Goal: Communication & Community: Participate in discussion

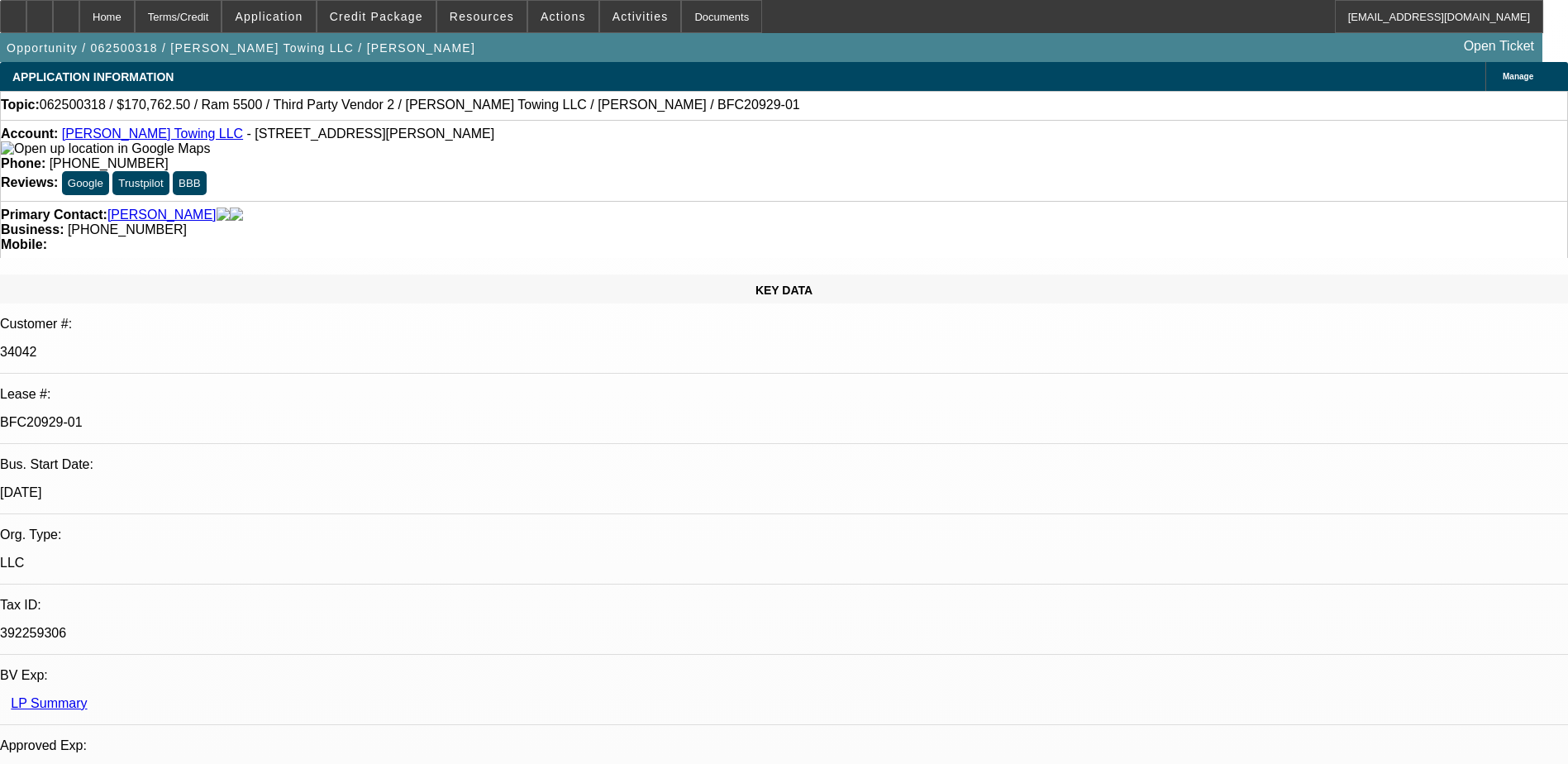
select select "0"
select select "2"
select select "0"
select select "6"
select select "0"
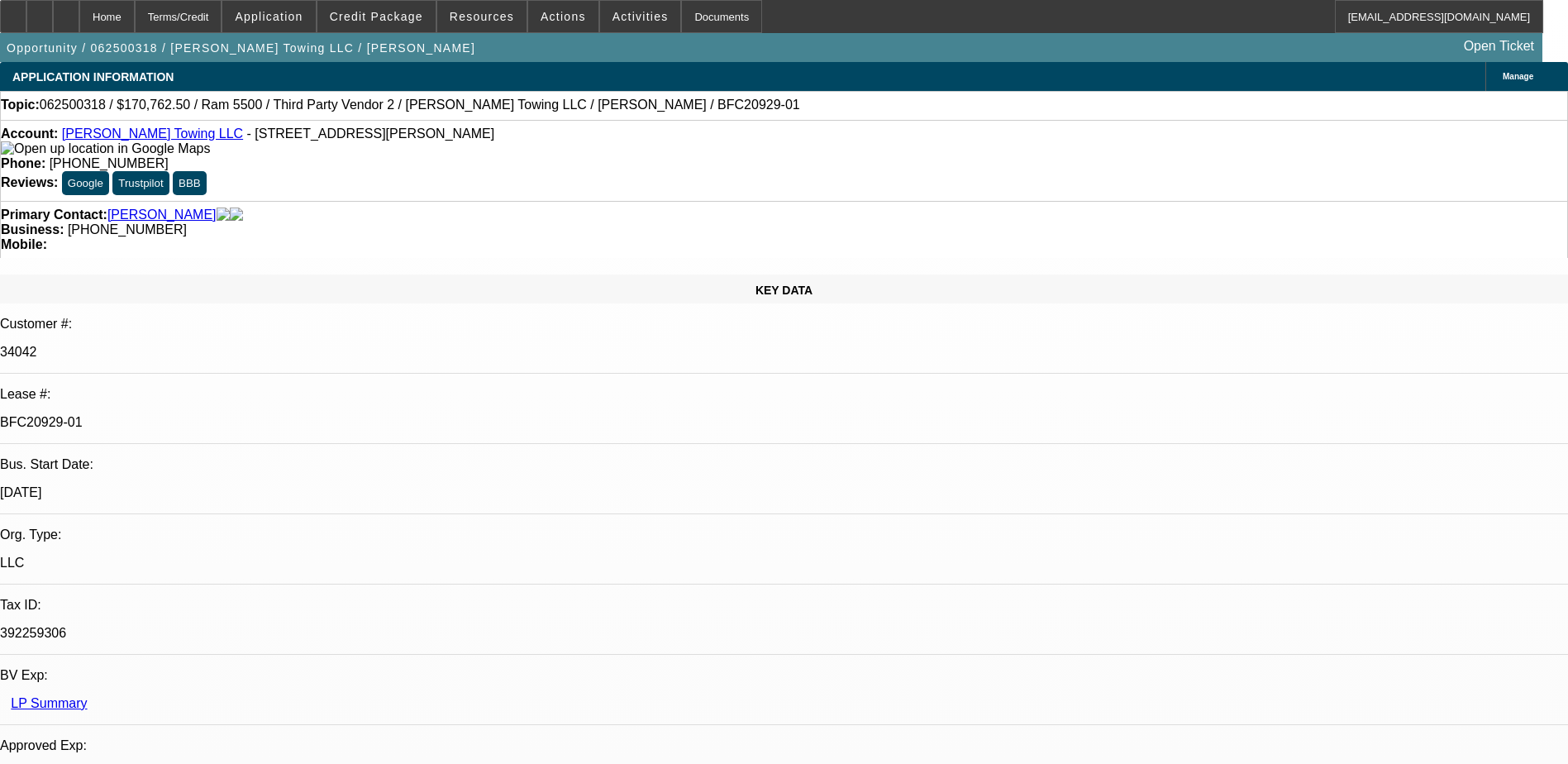
select select "2"
select select "0"
select select "6"
select select "0"
select select "2"
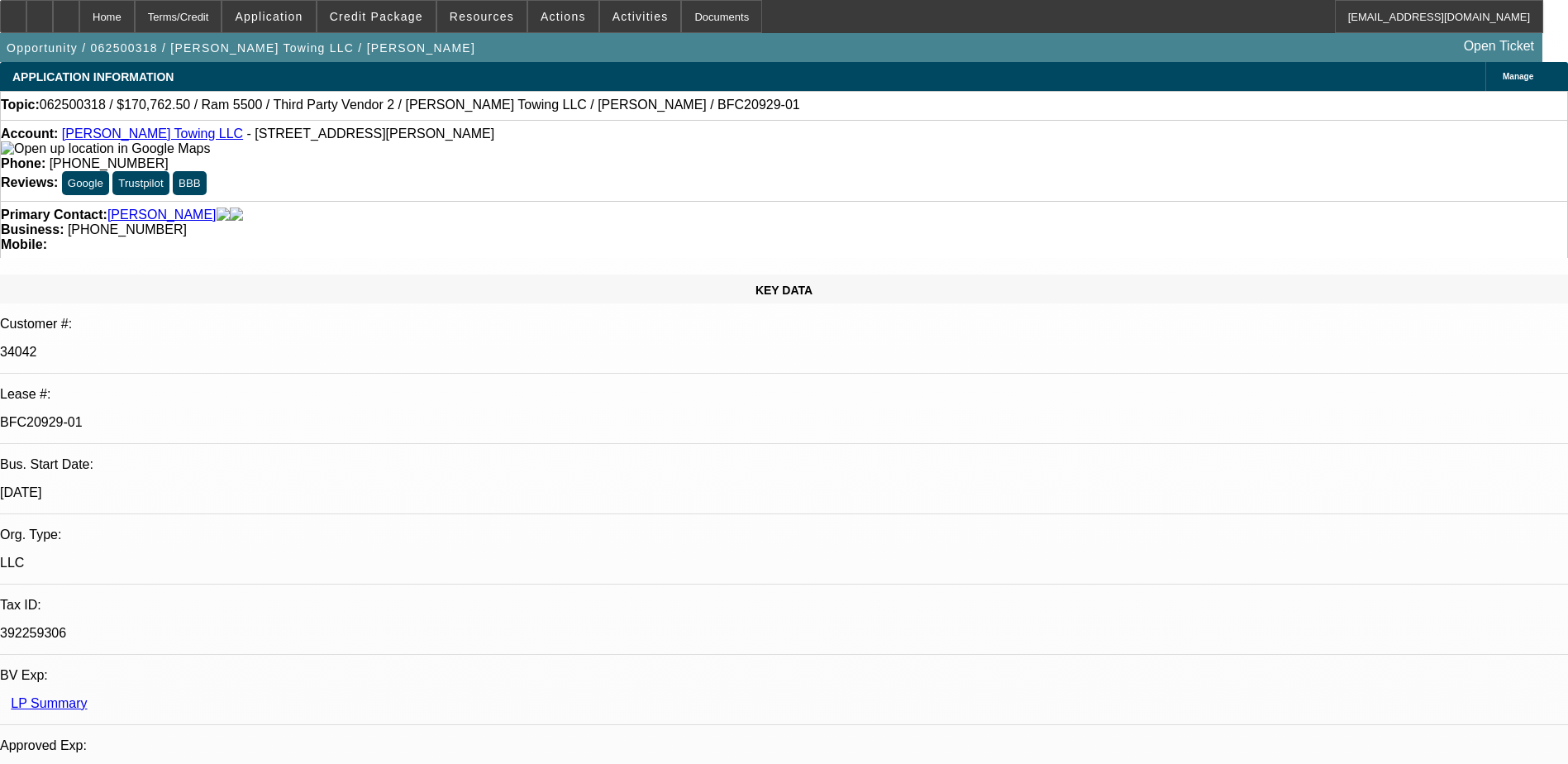
select select "0"
select select "6"
select select "0"
select select "2"
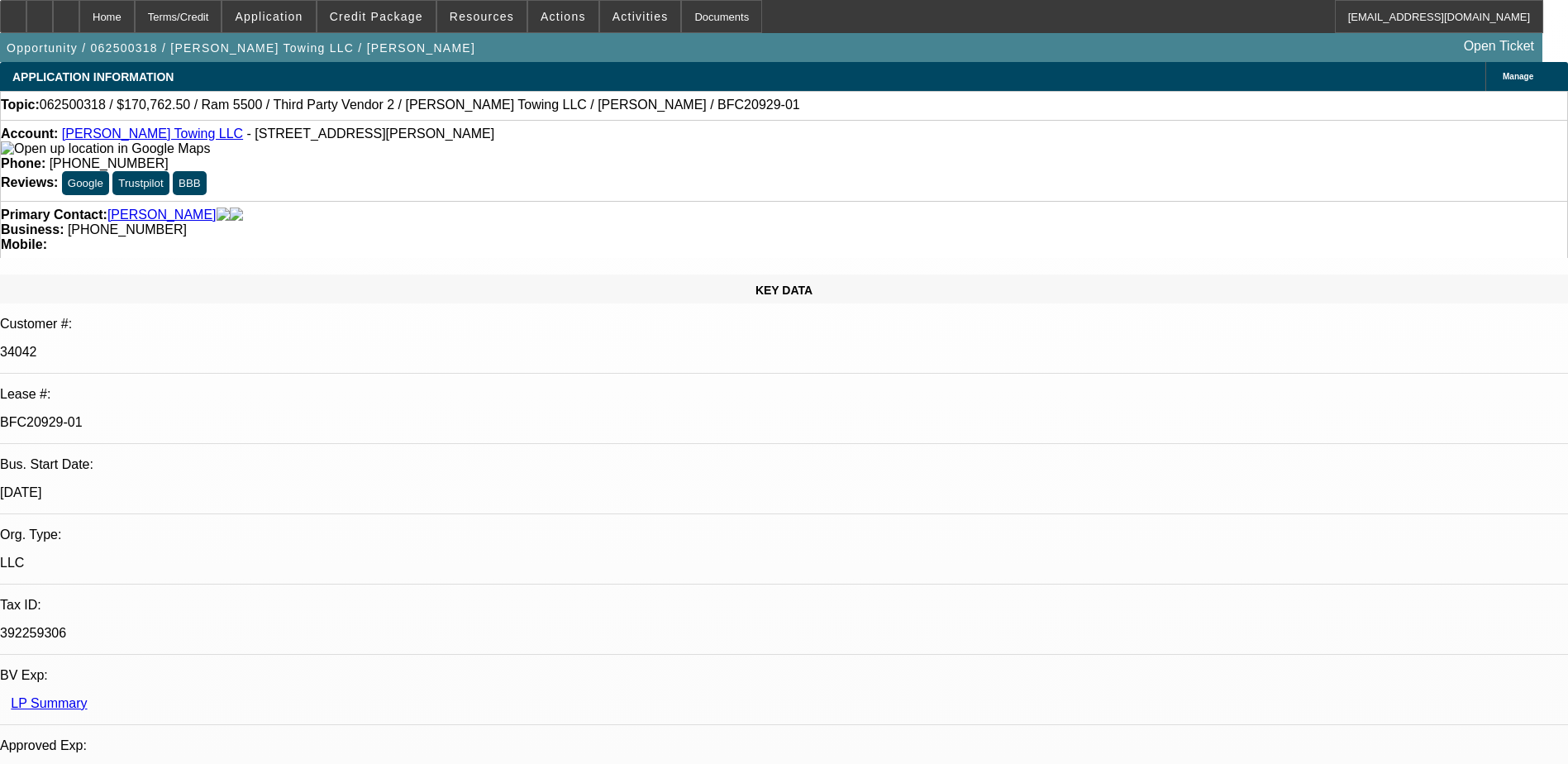
select select "0"
select select "6"
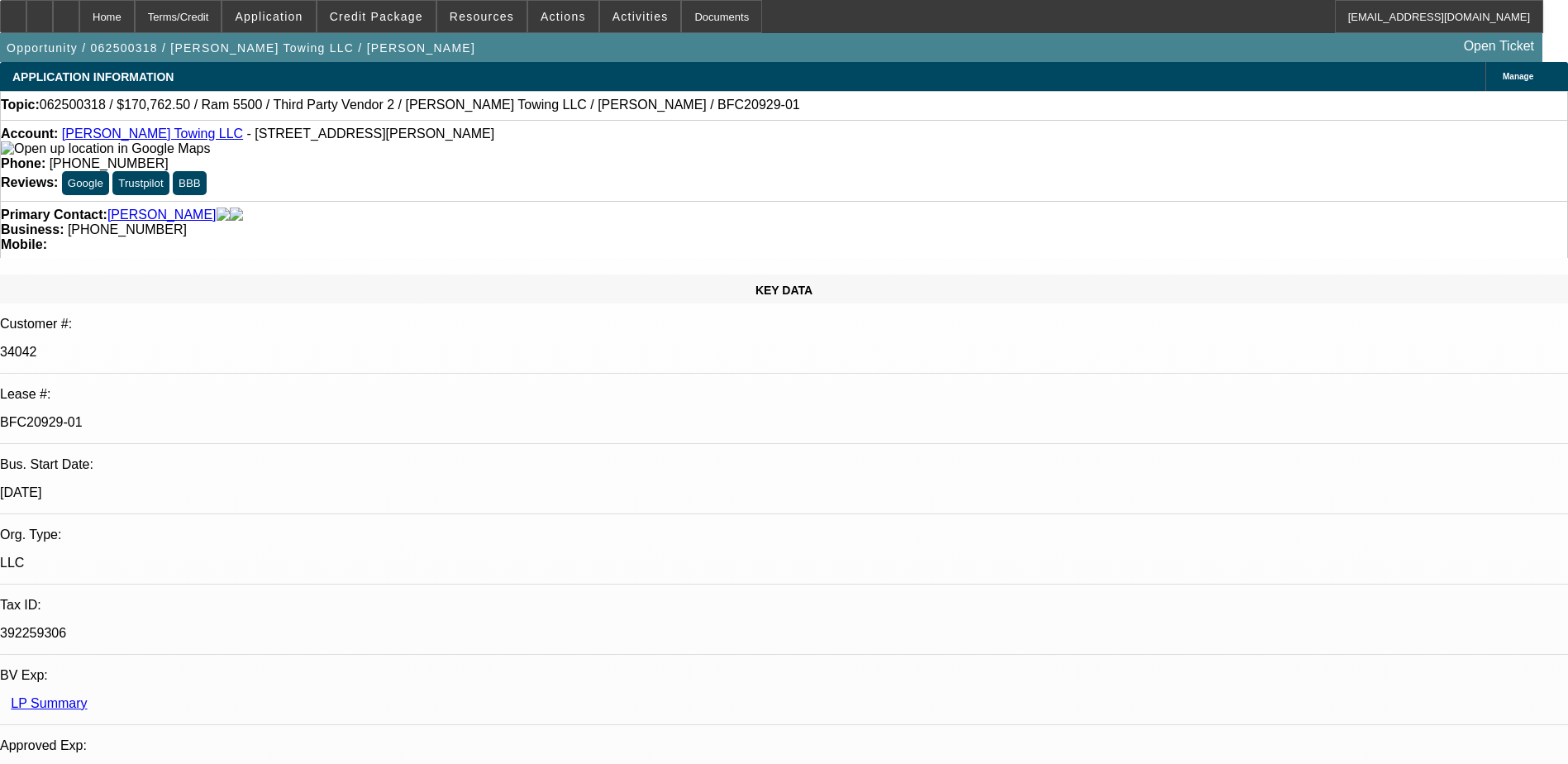
drag, startPoint x: 1212, startPoint y: 193, endPoint x: 1214, endPoint y: 155, distance: 37.3
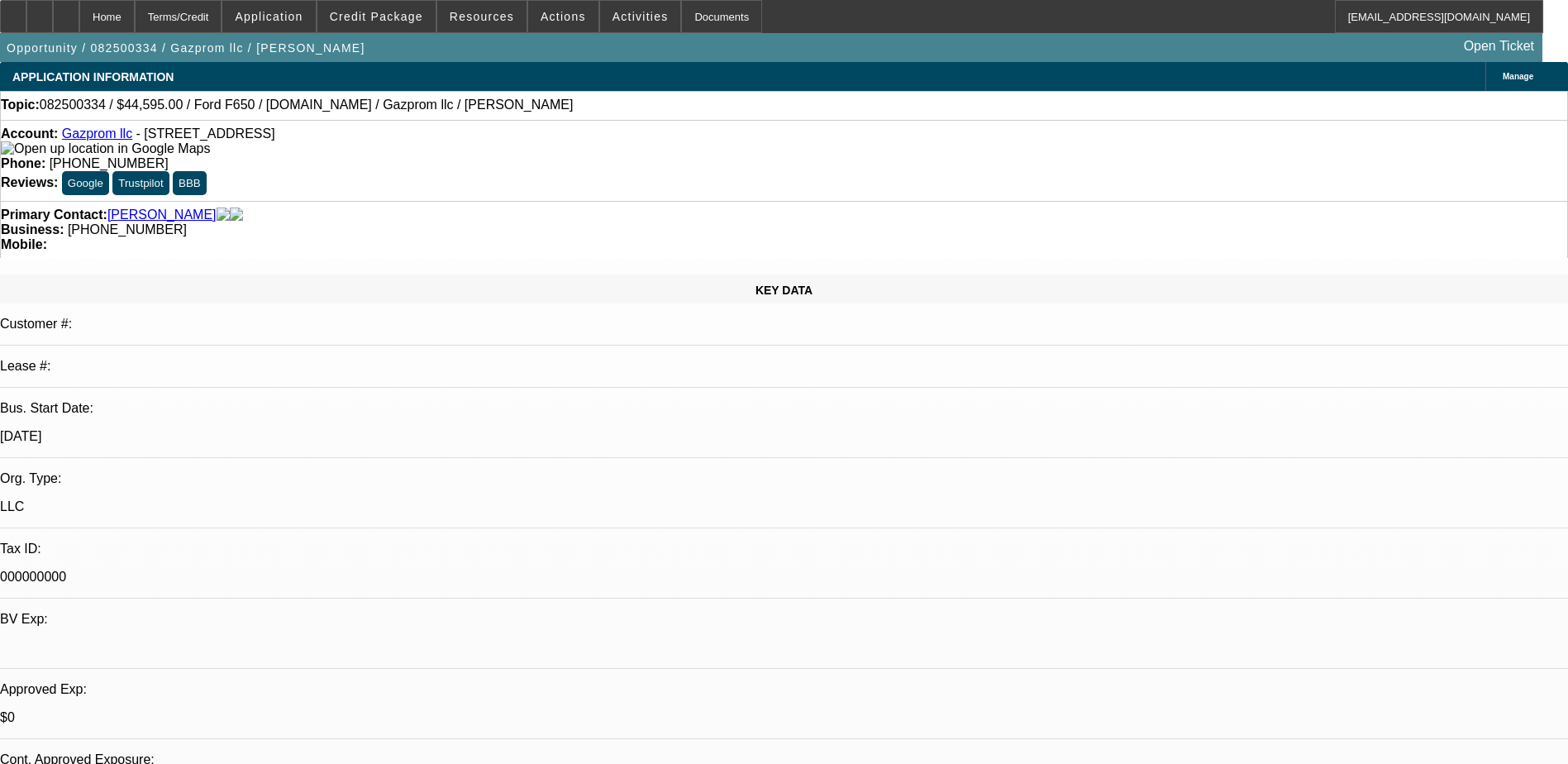
select select "0"
select select "2"
select select "0.1"
select select "4"
select select "0.2"
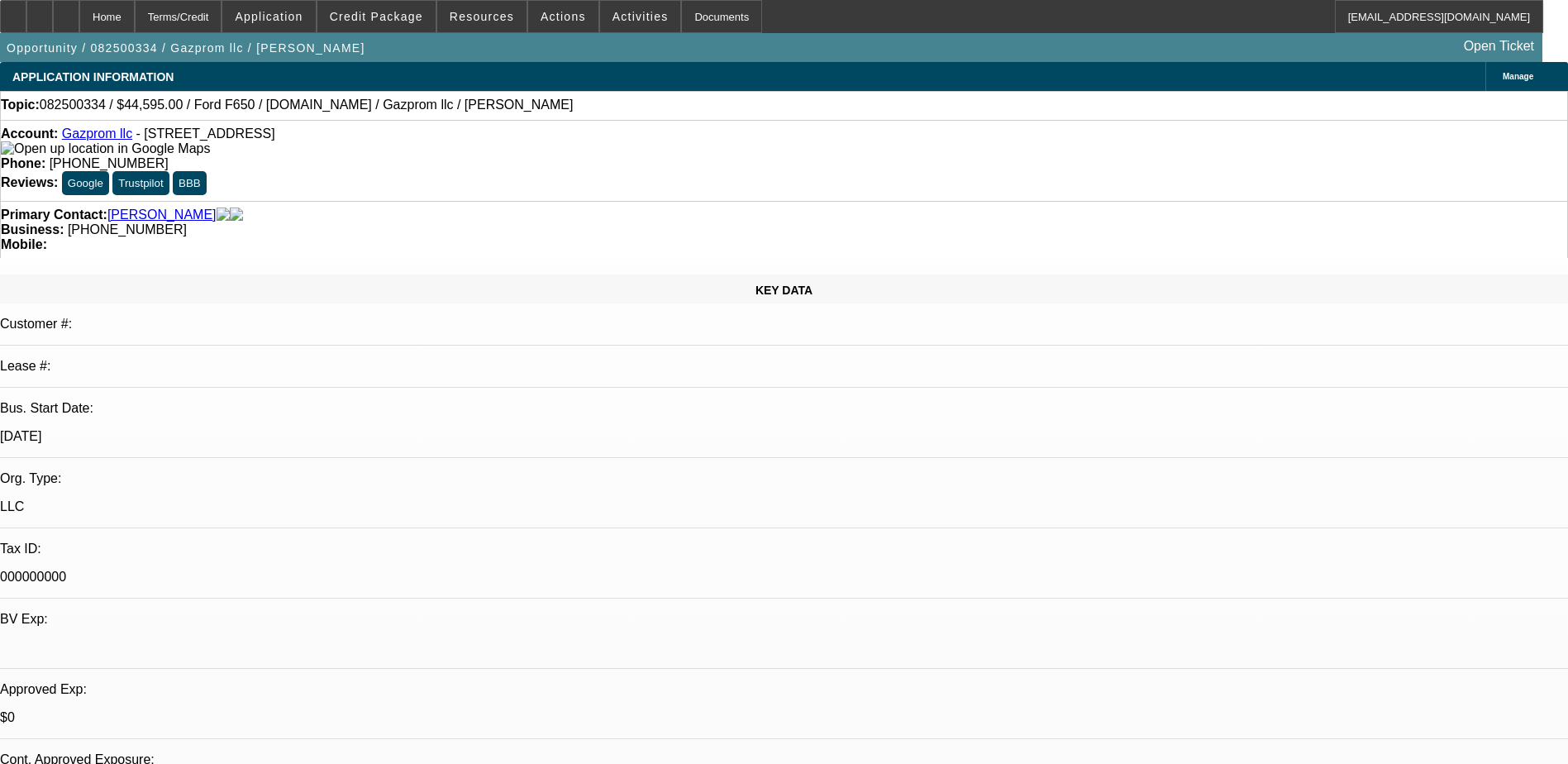
select select "0"
select select "2"
select select "0.1"
select select "4"
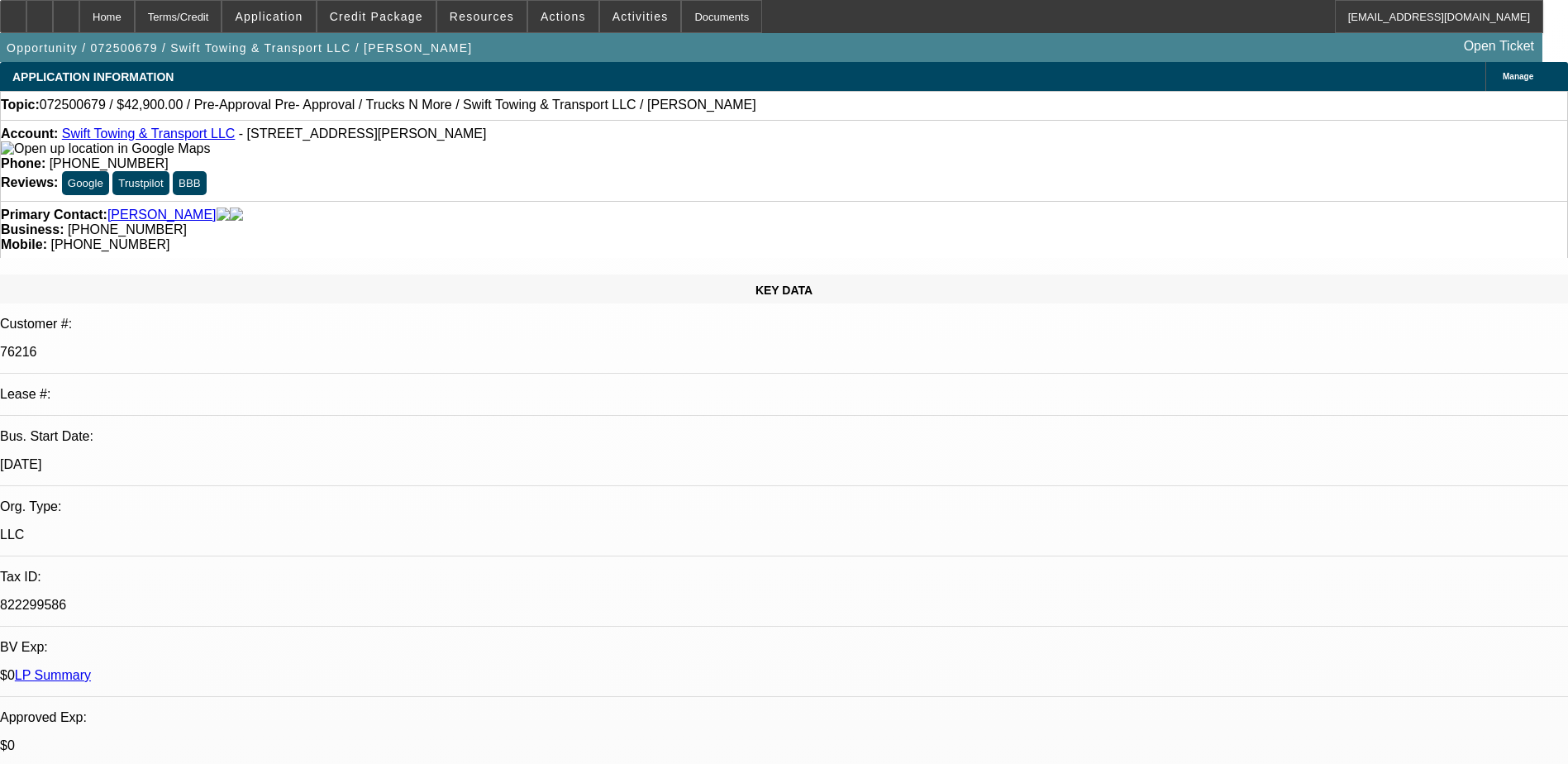
select select "0"
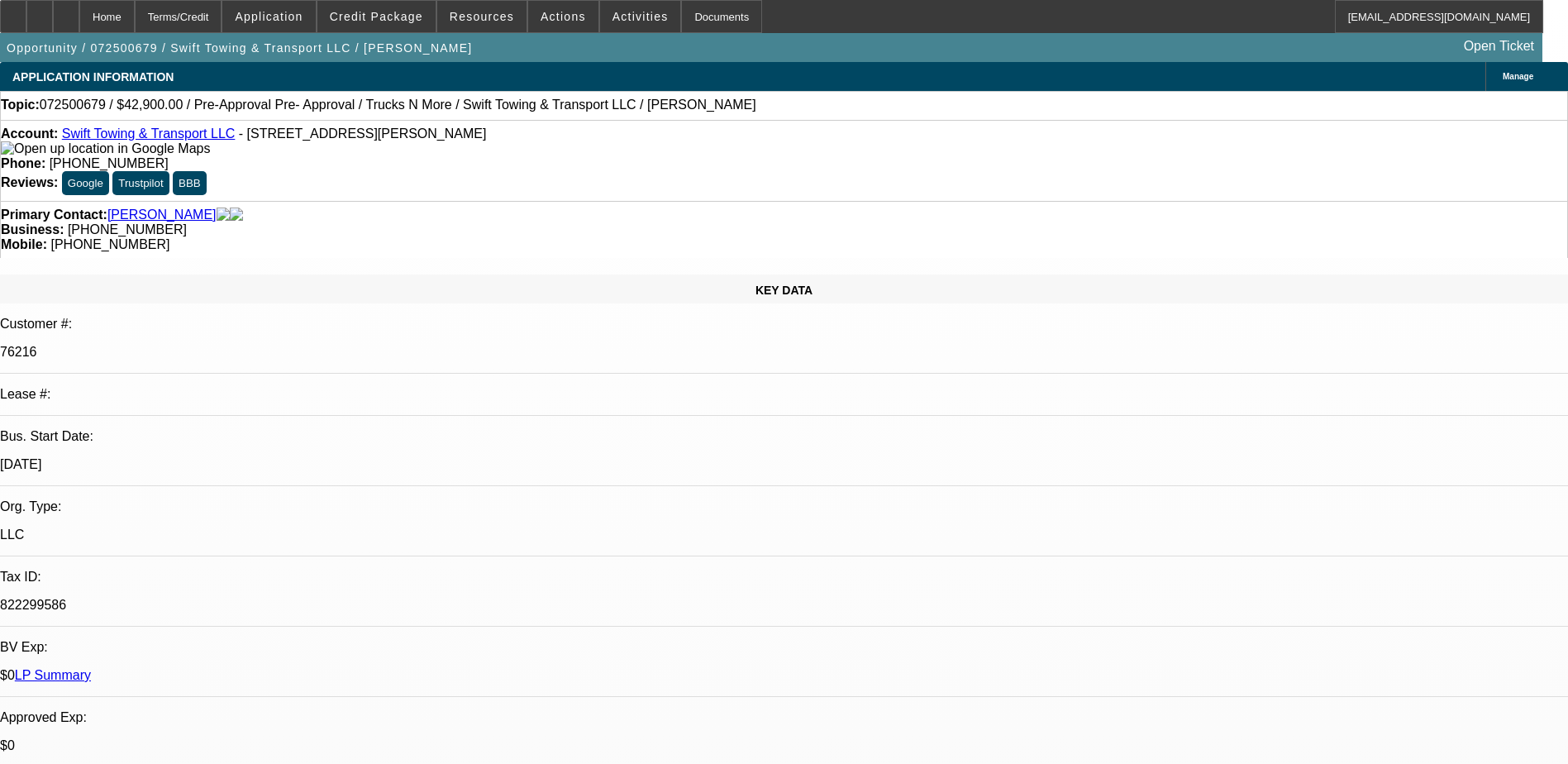
select select "0"
select select "1"
select select "2"
select select "6"
select select "1"
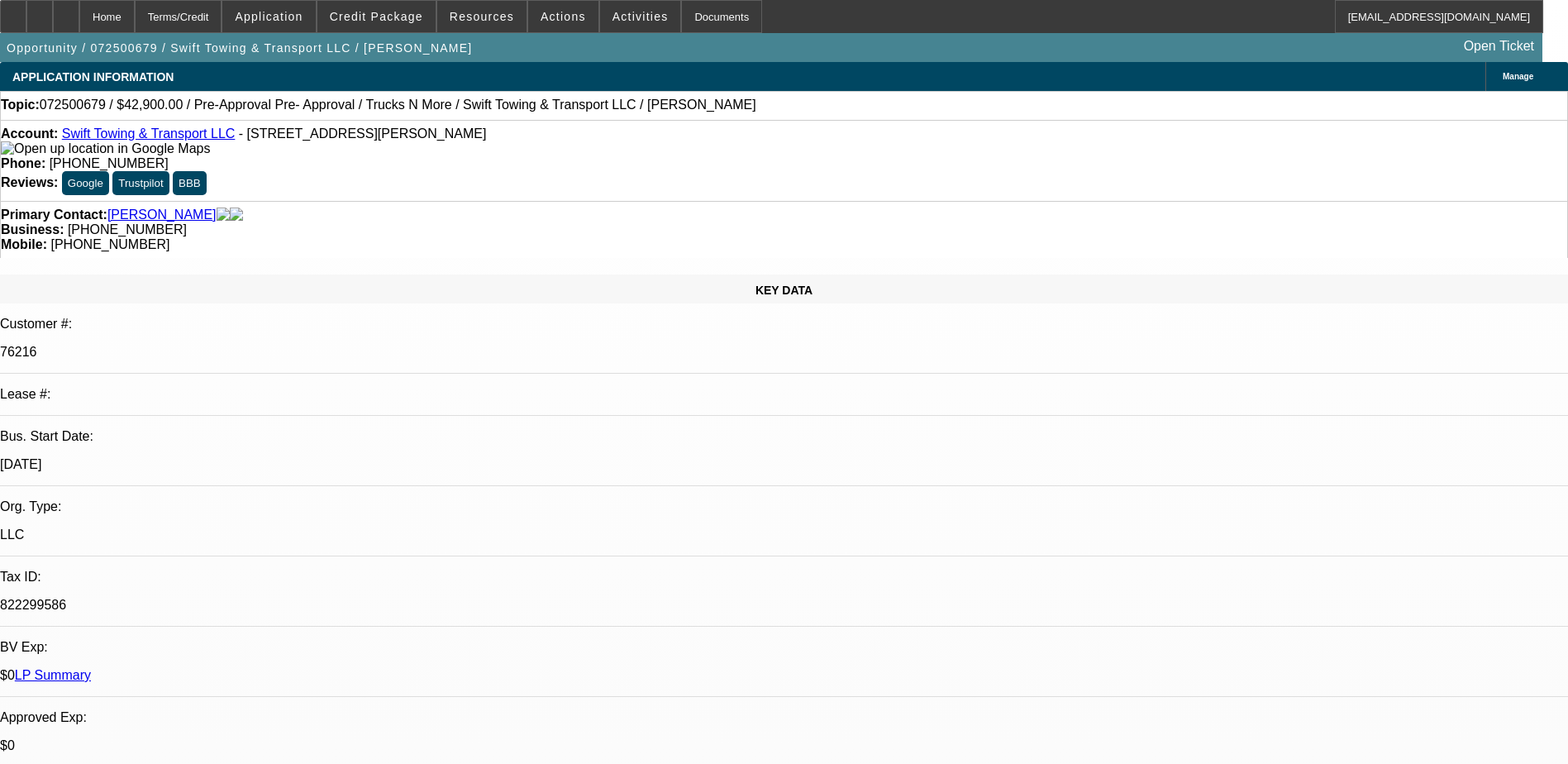
select select "2"
select select "6"
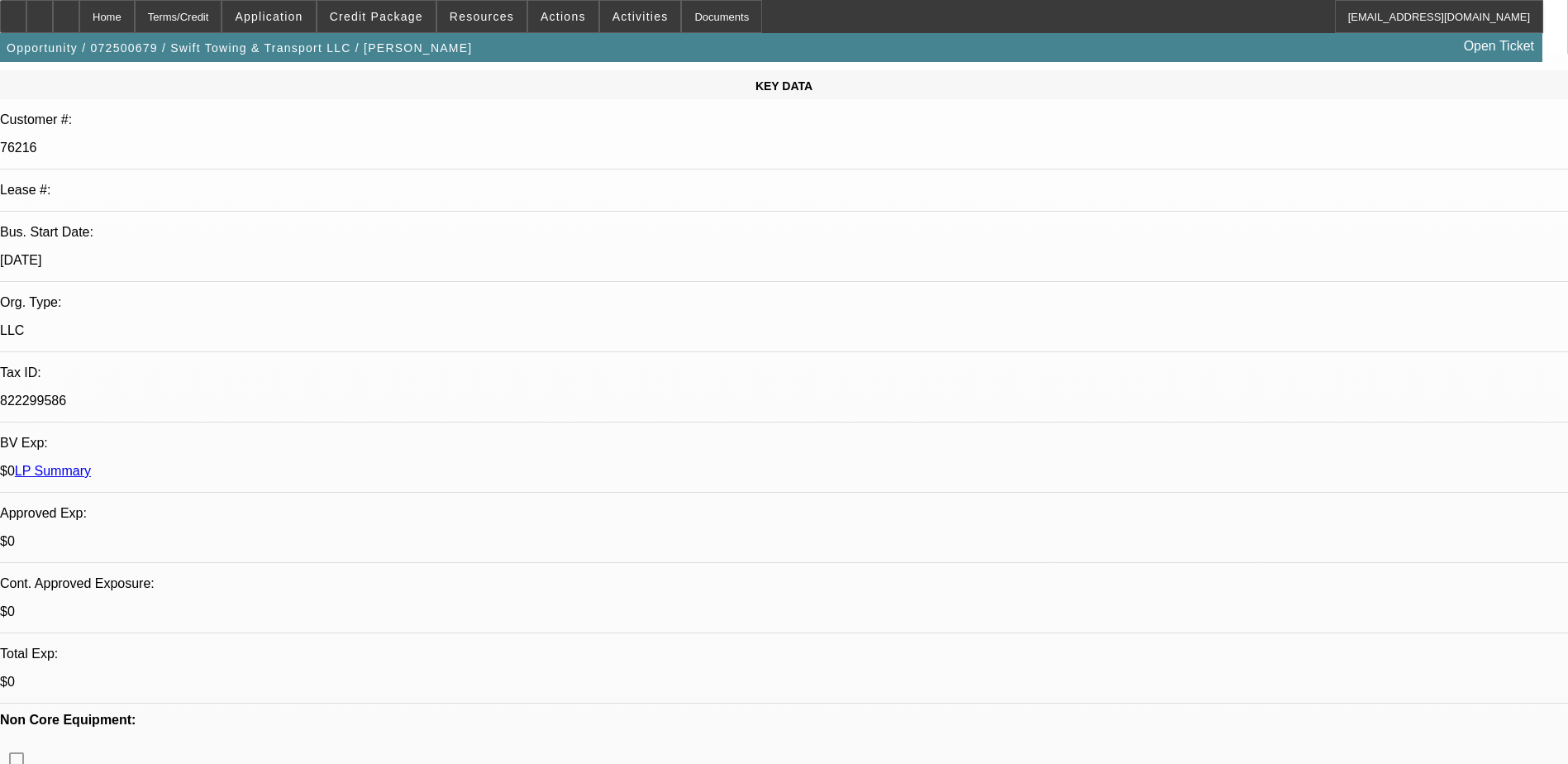
scroll to position [165, 0]
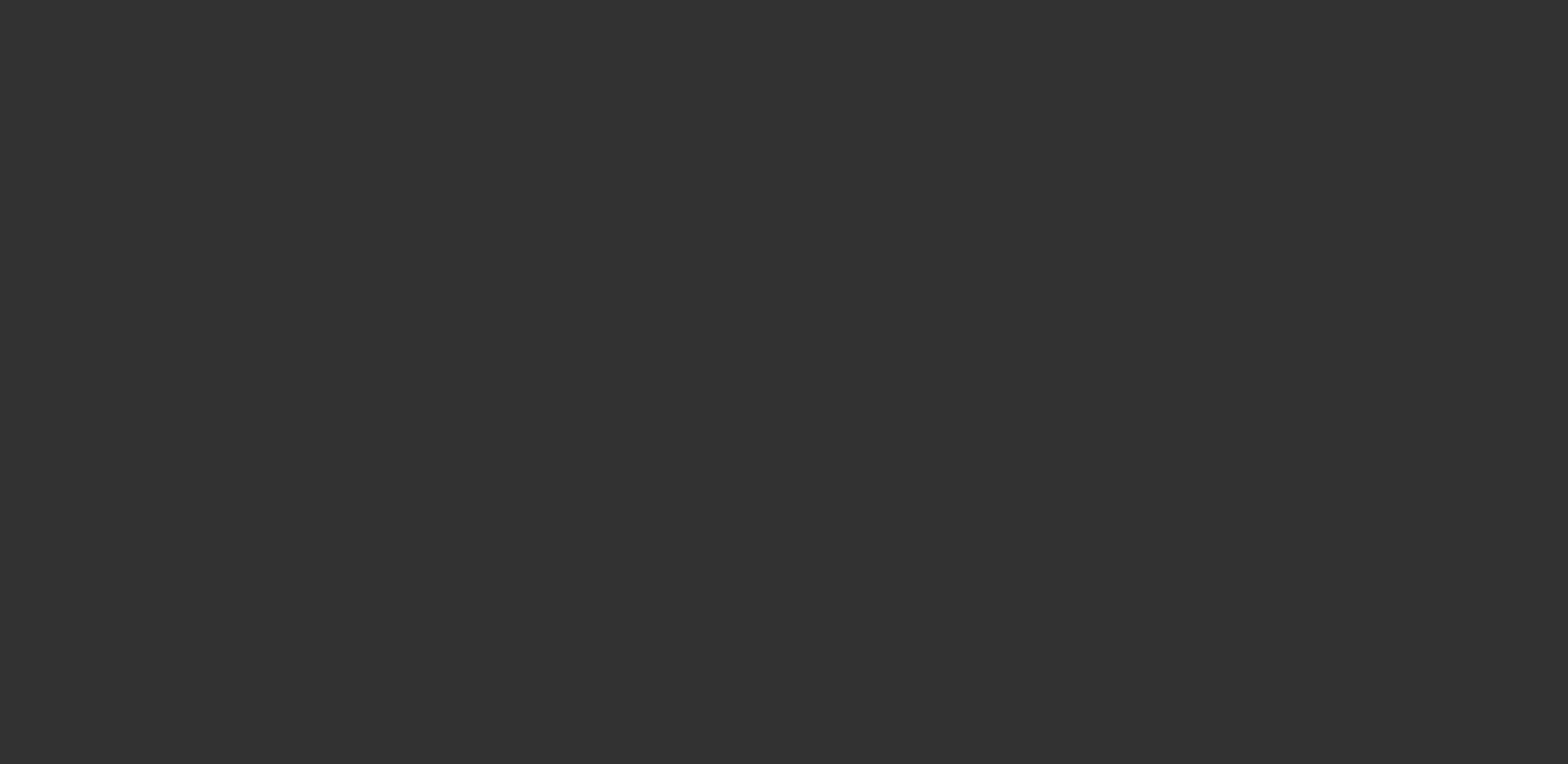
scroll to position [0, 0]
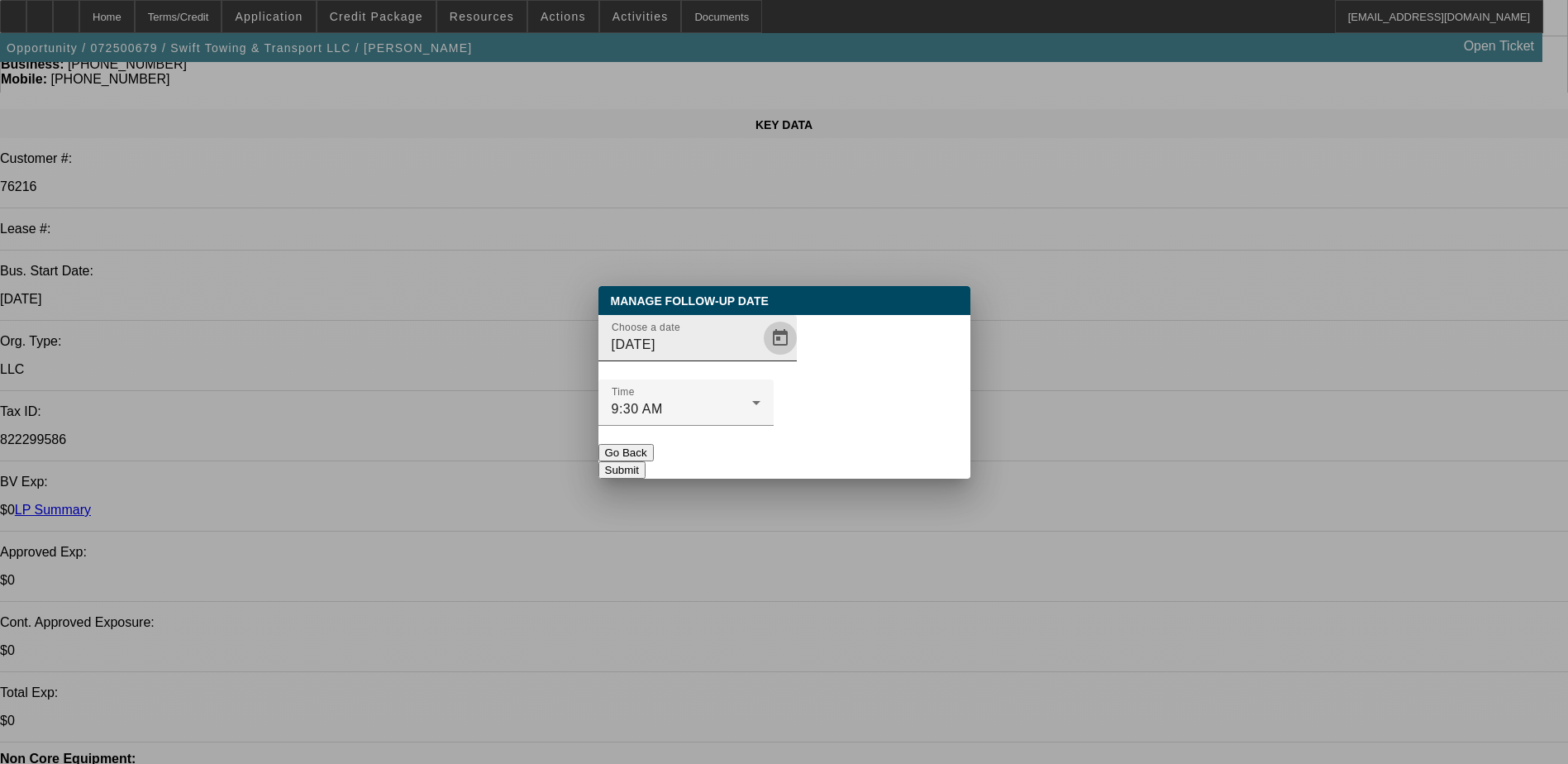
click at [760, 358] on span "Open calendar" at bounding box center [780, 338] width 40 height 40
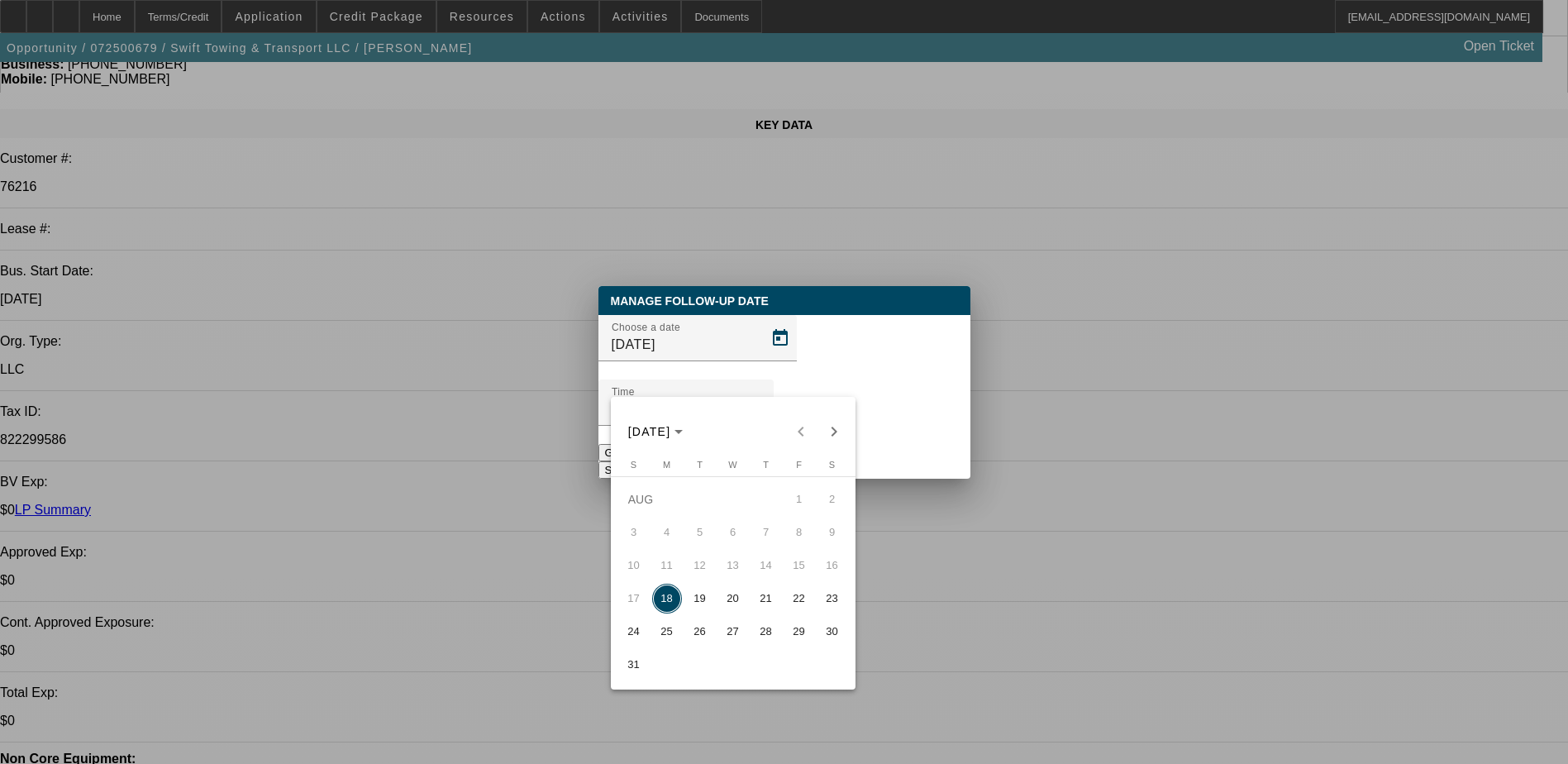
click at [727, 613] on span "20" at bounding box center [733, 599] width 30 height 30
type input "8/20/2025"
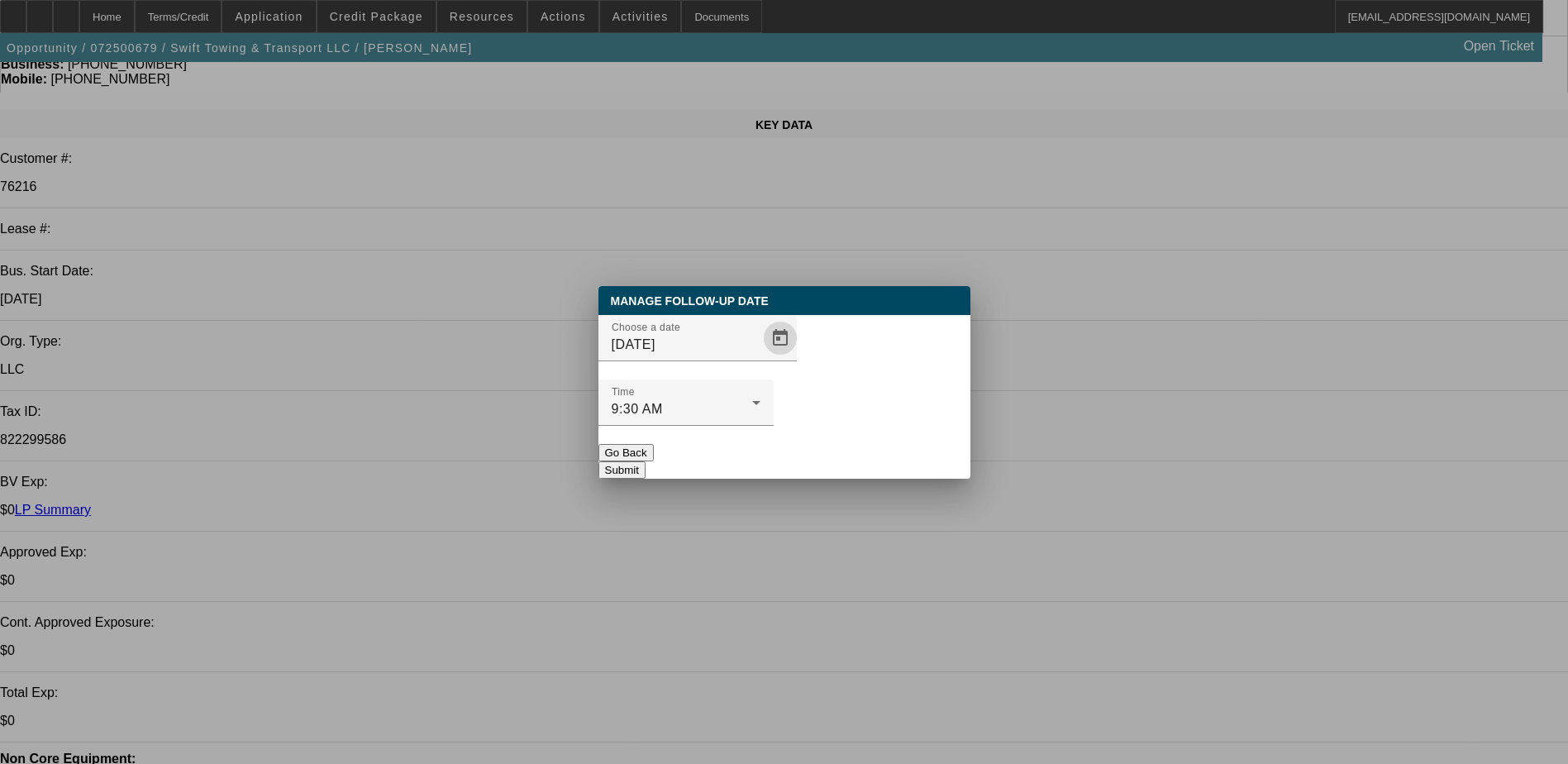
click at [646, 461] on button "Submit" at bounding box center [621, 469] width 47 height 17
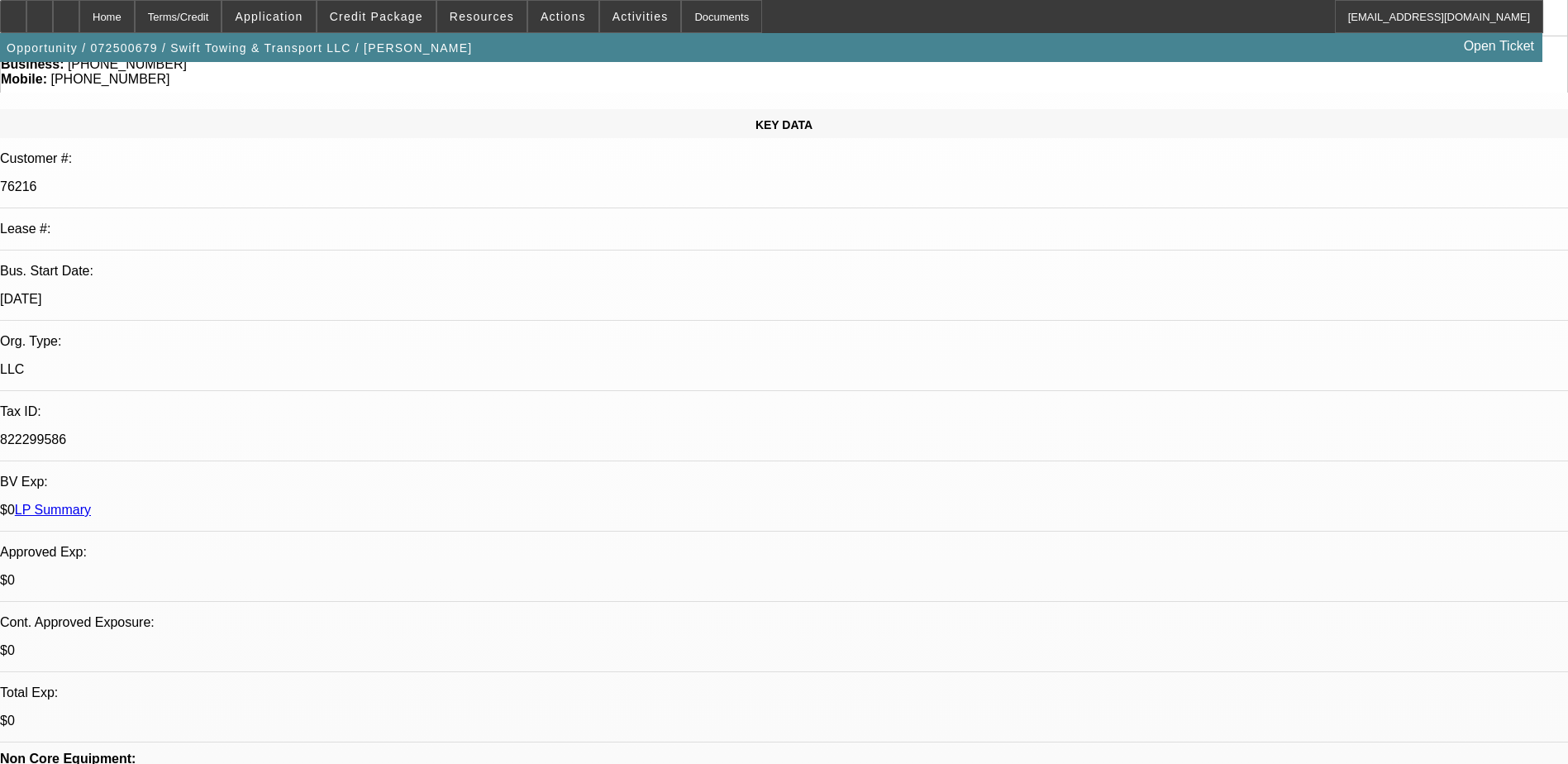
scroll to position [165, 0]
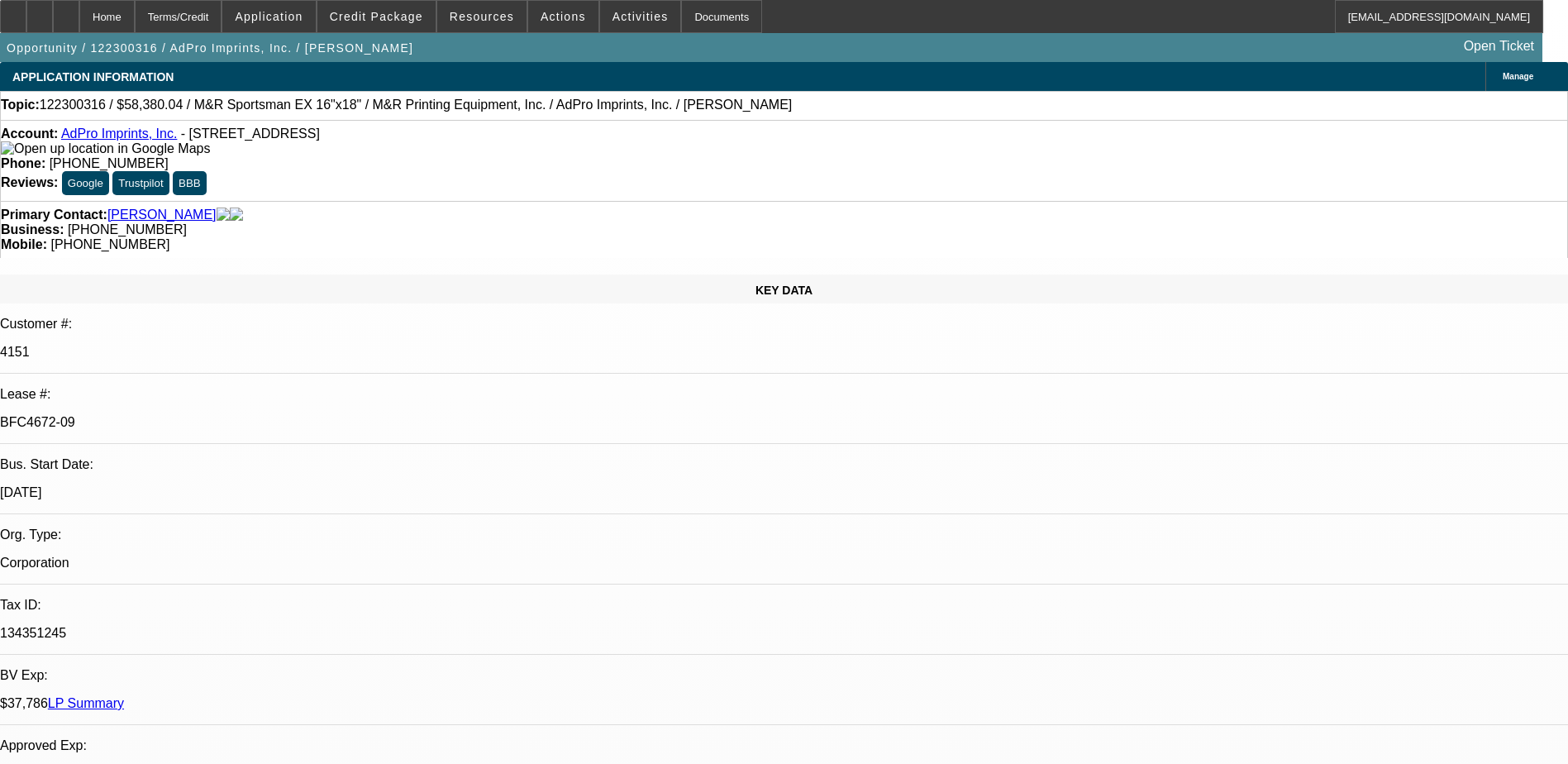
select select "0"
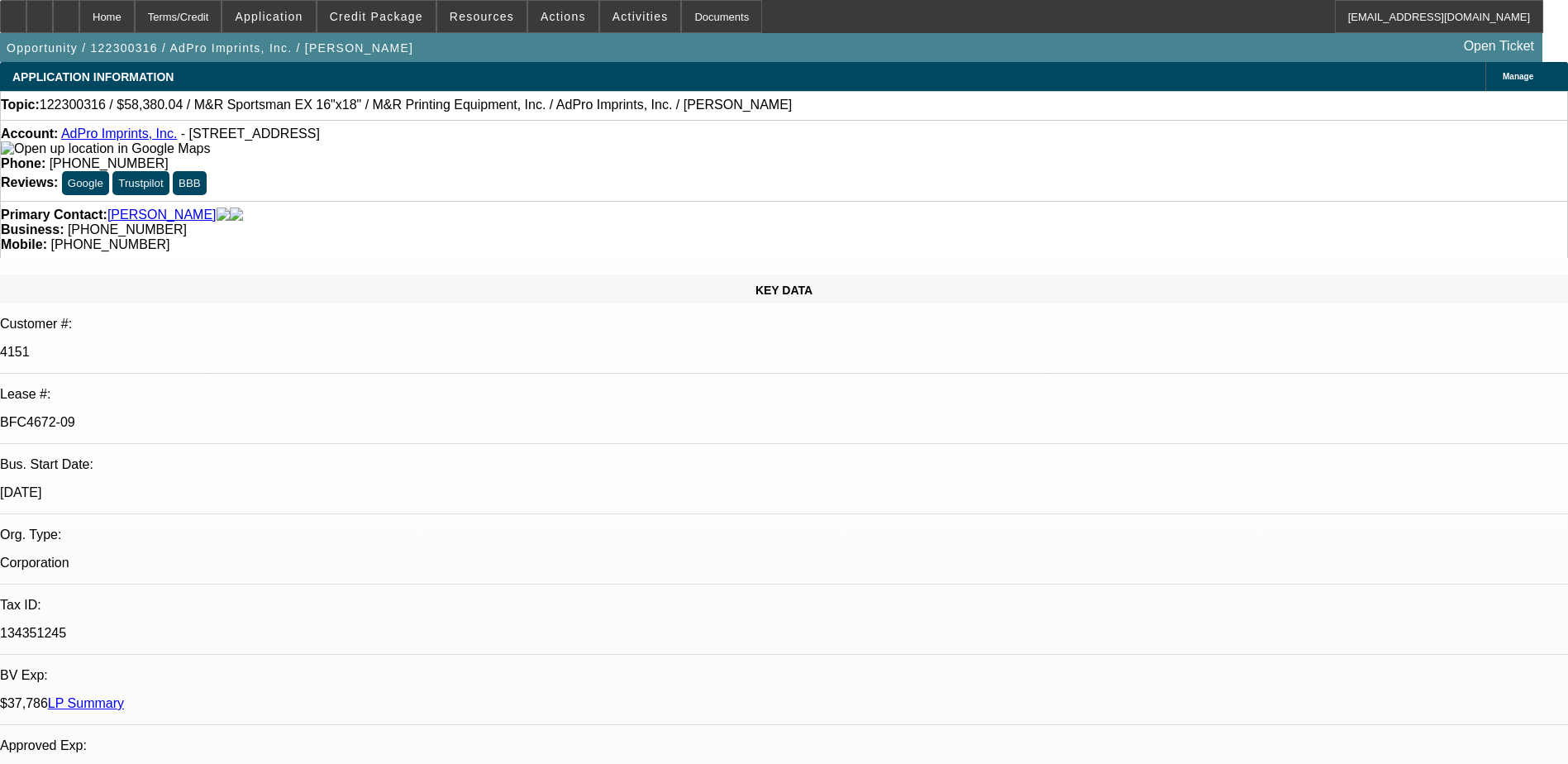
select select "0"
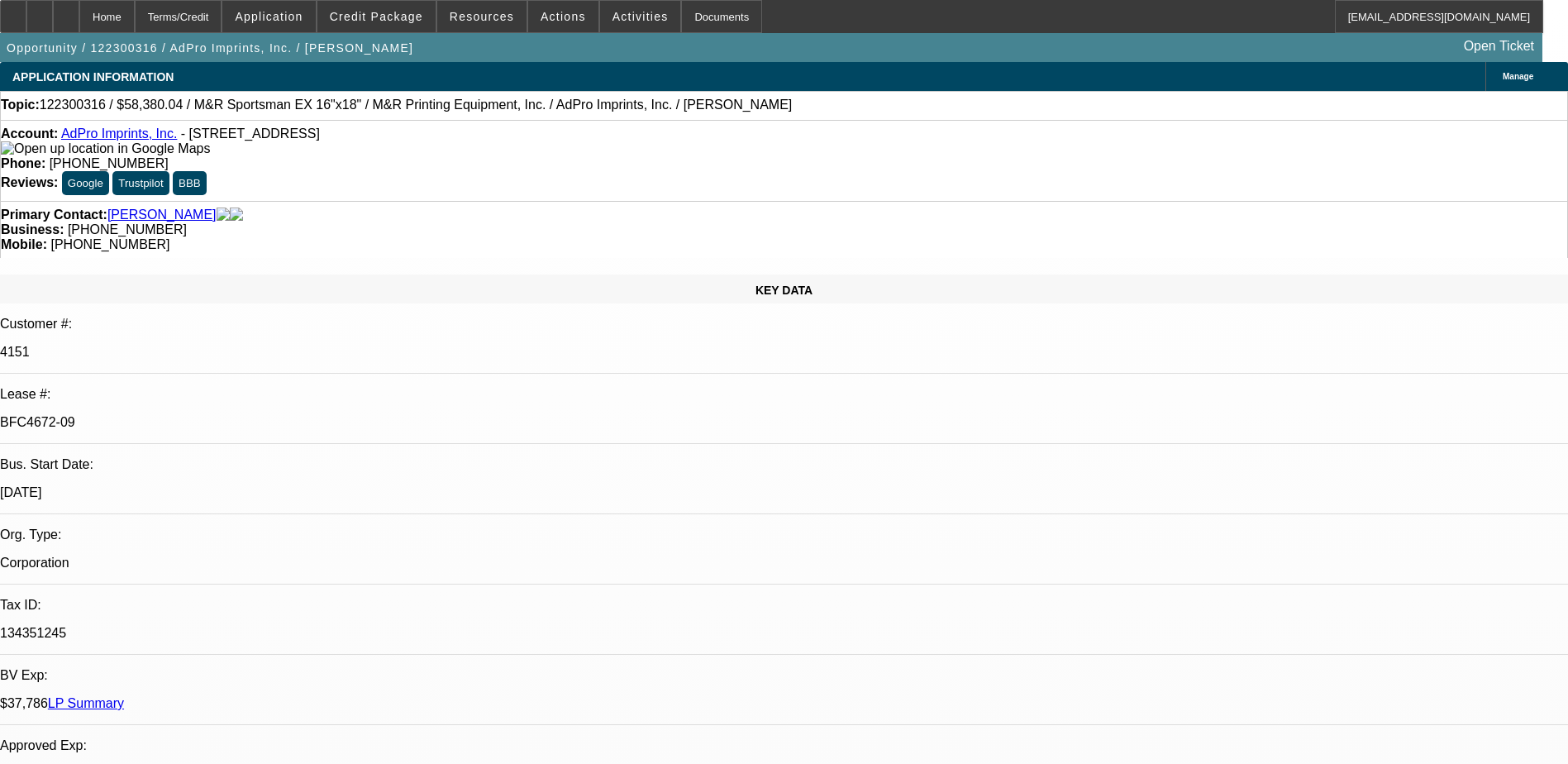
select select "0"
select select "1"
select select "6"
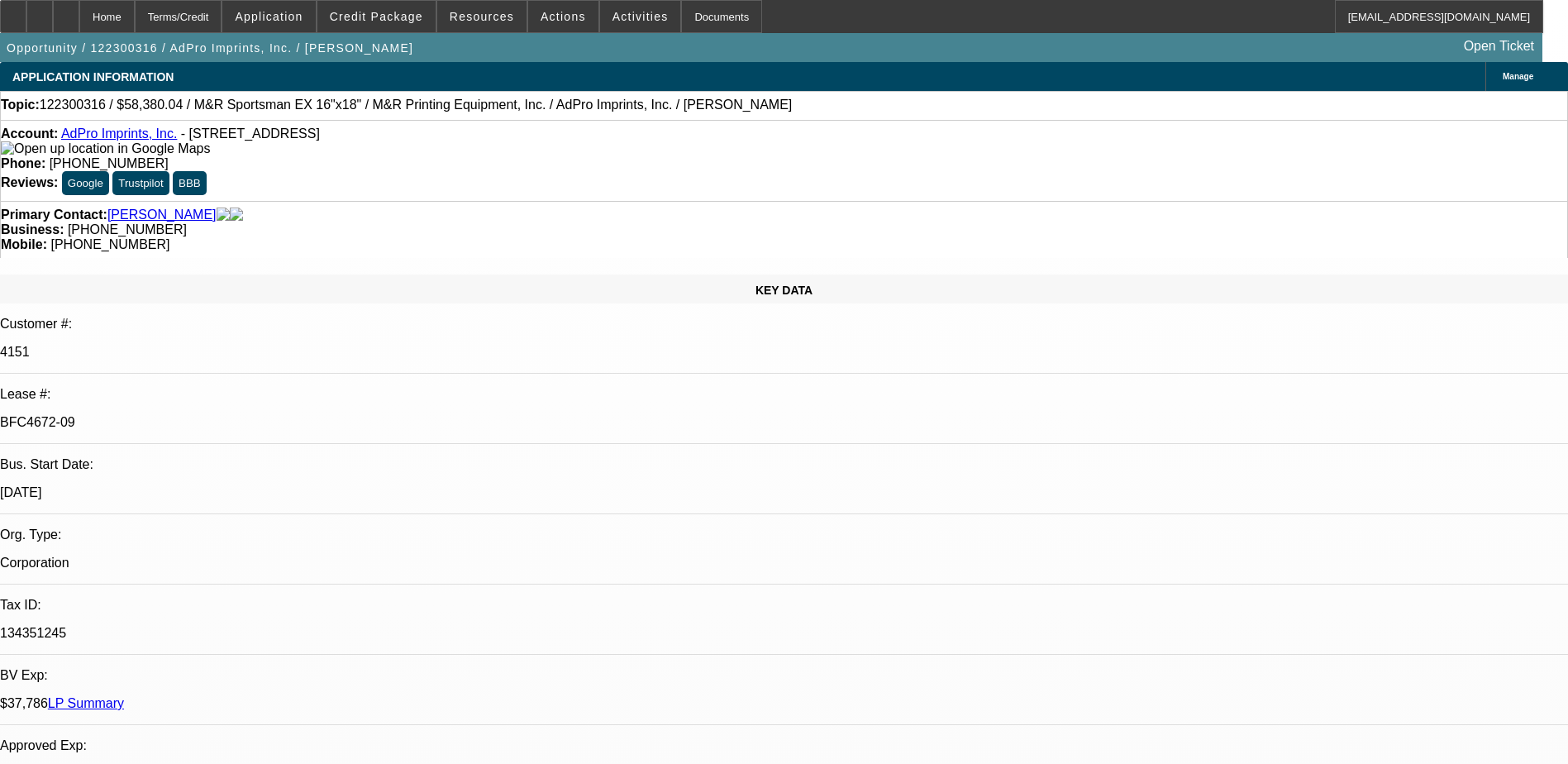
select select "1"
select select "6"
select select "1"
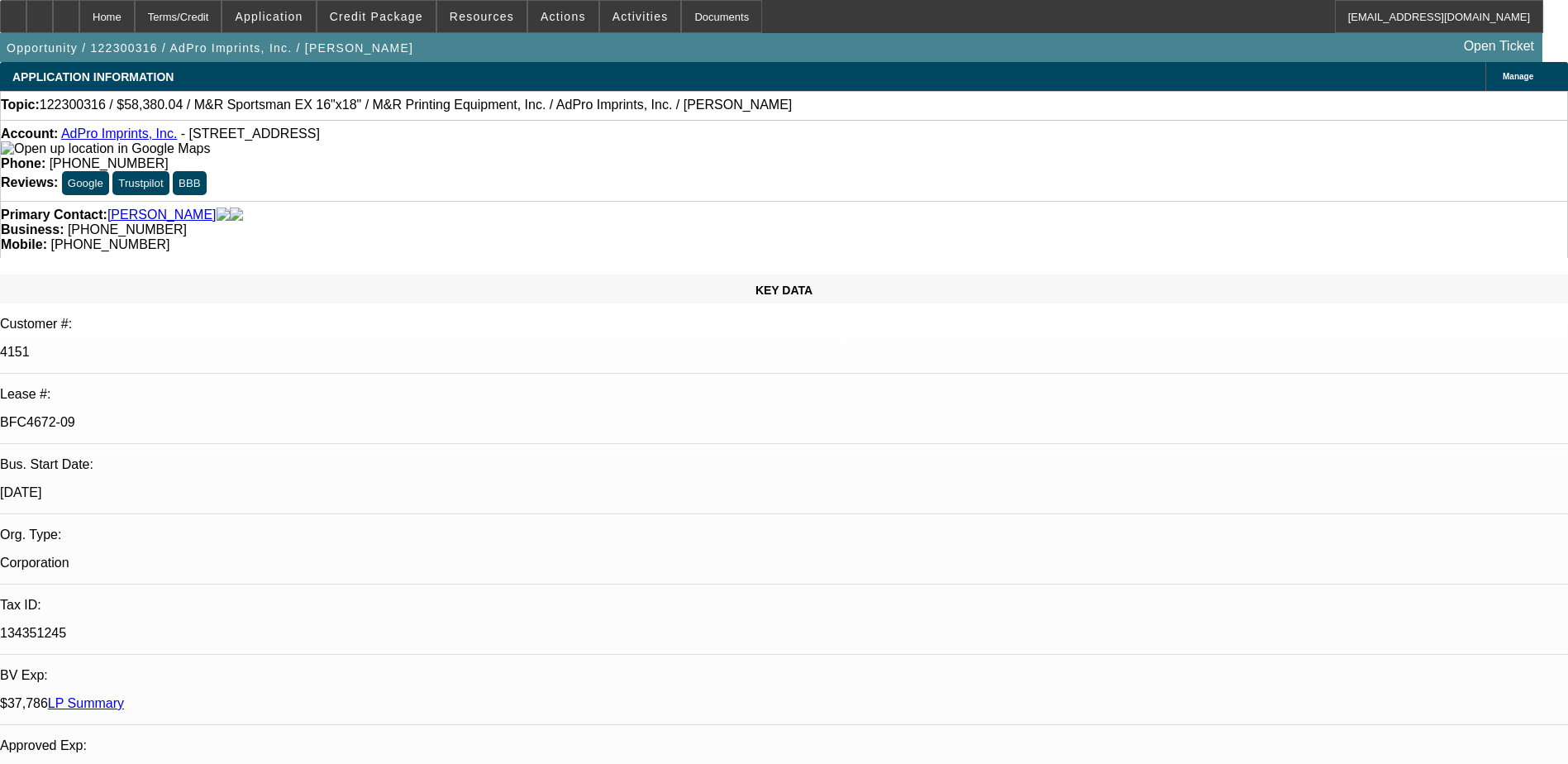
select select "6"
select select "1"
select select "6"
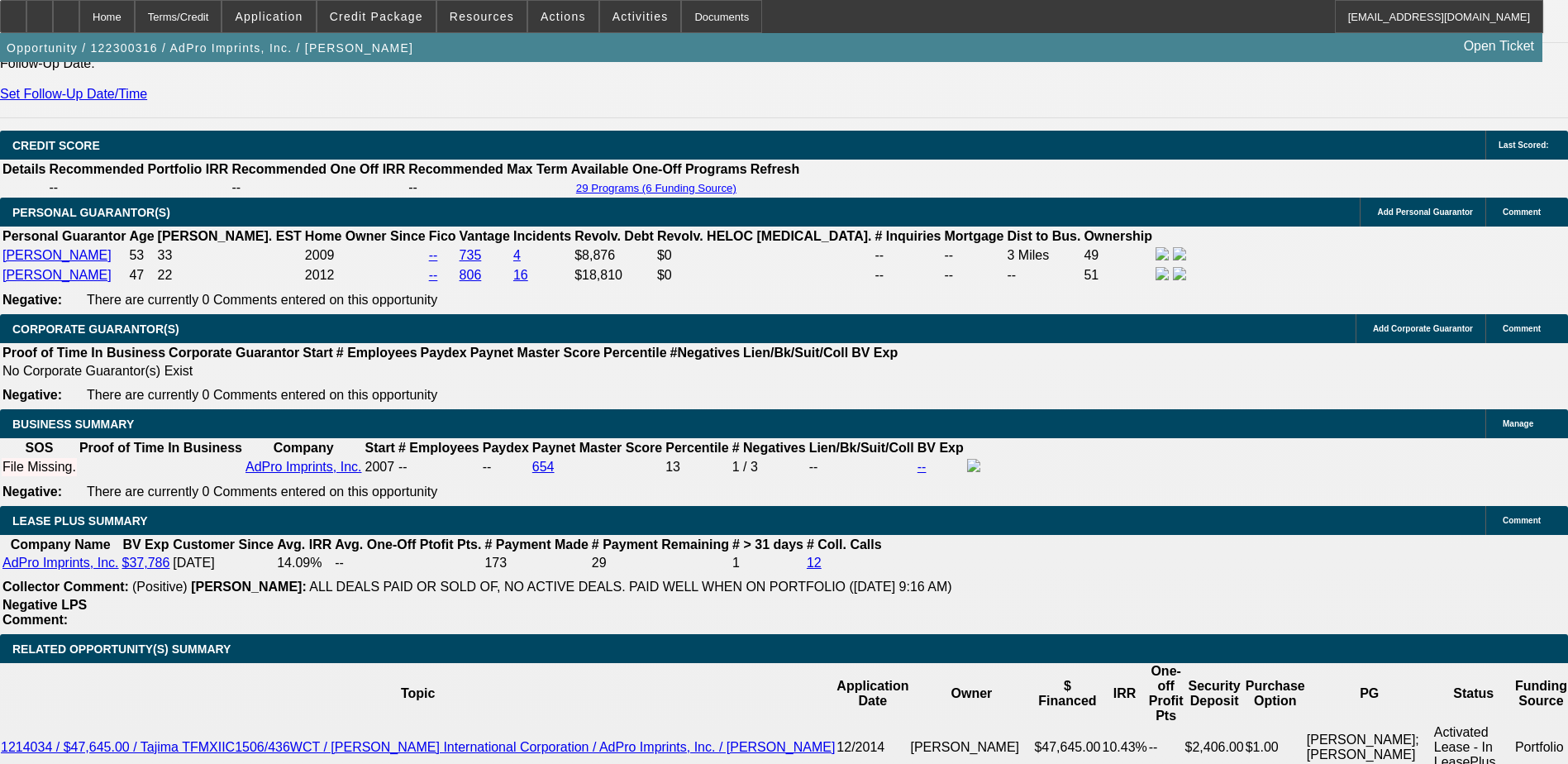
scroll to position [2315, 0]
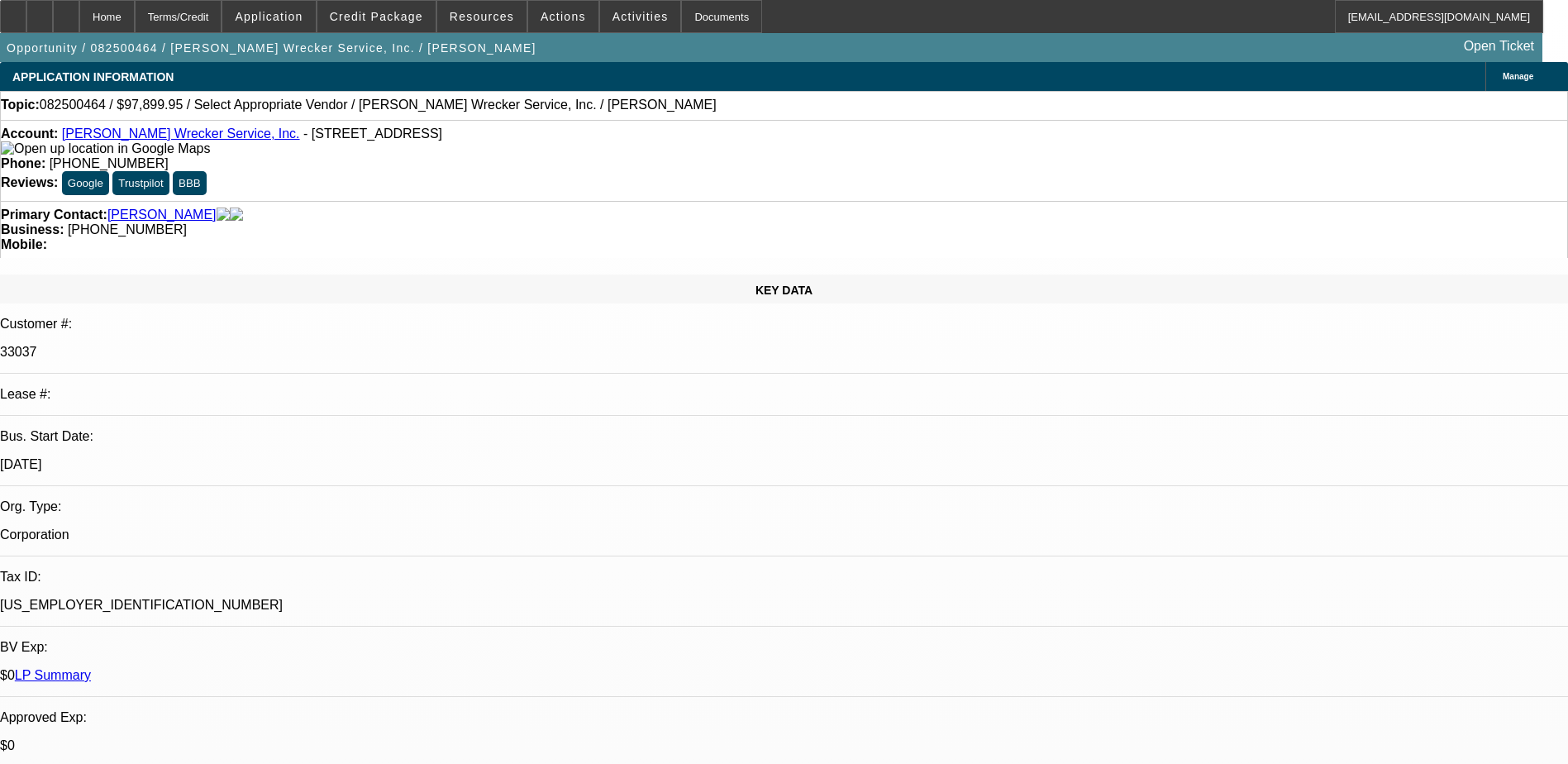
select select "0"
select select "2"
select select "0"
select select "1"
select select "2"
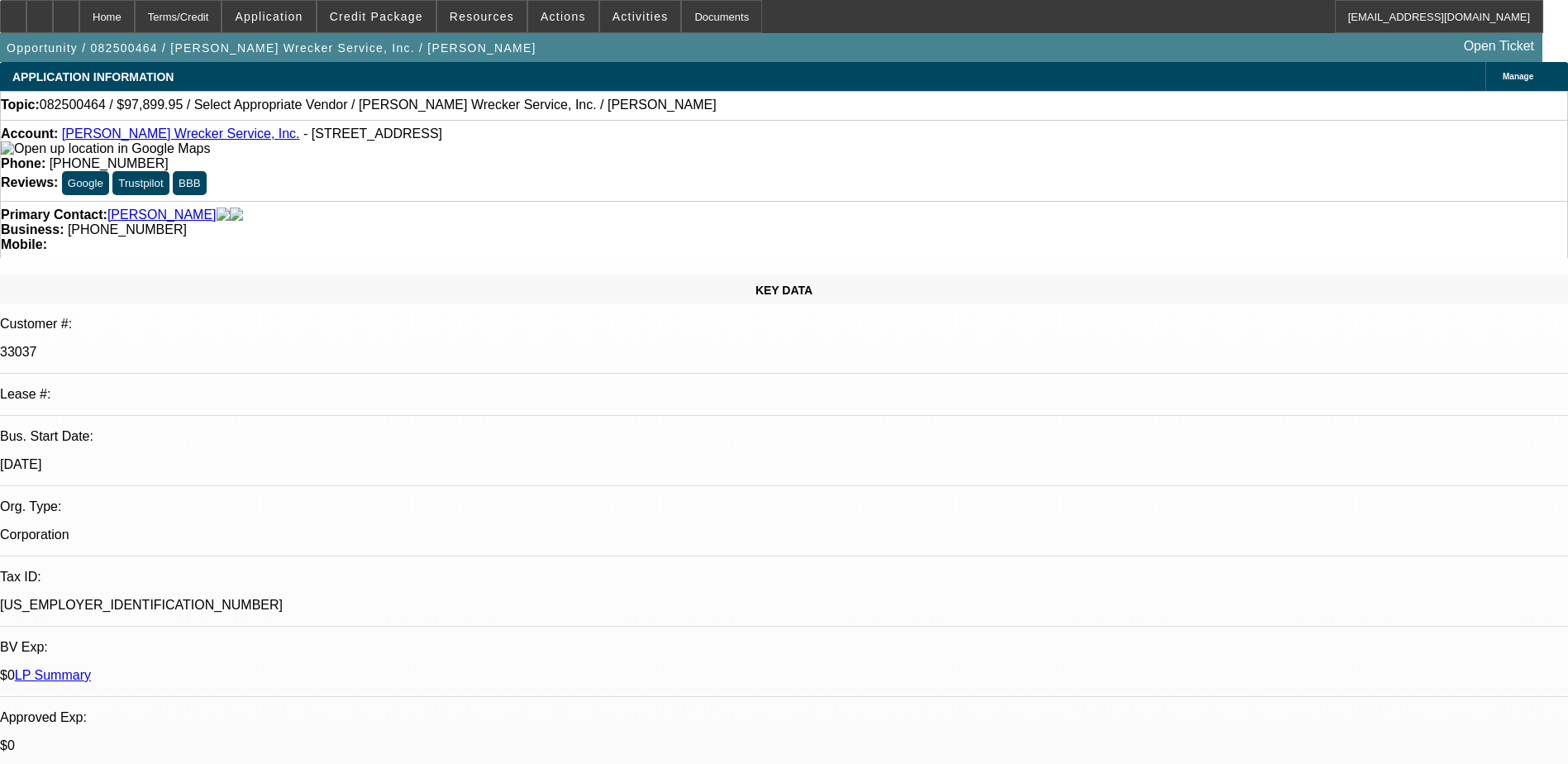
select select "6"
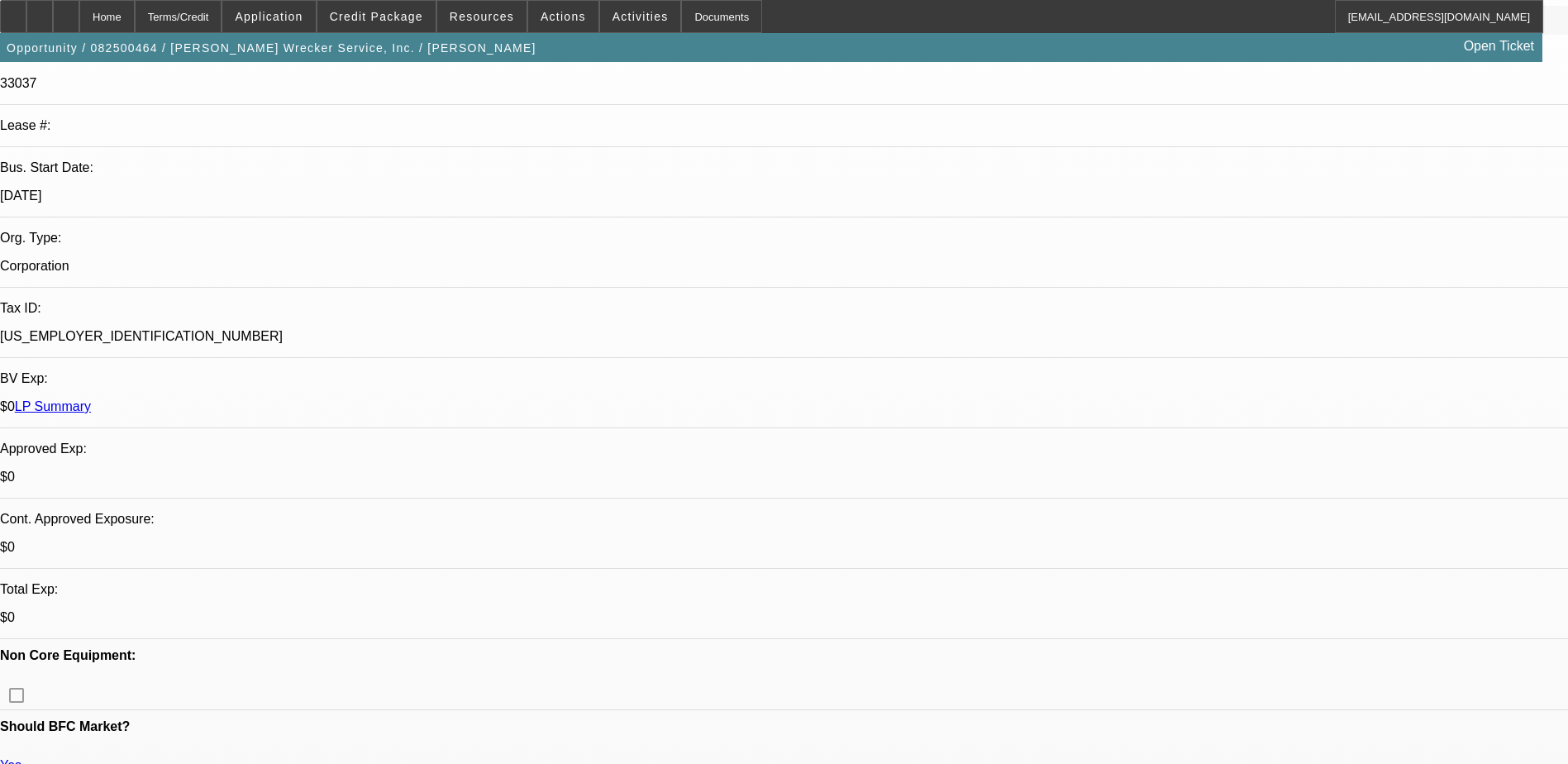
scroll to position [331, 0]
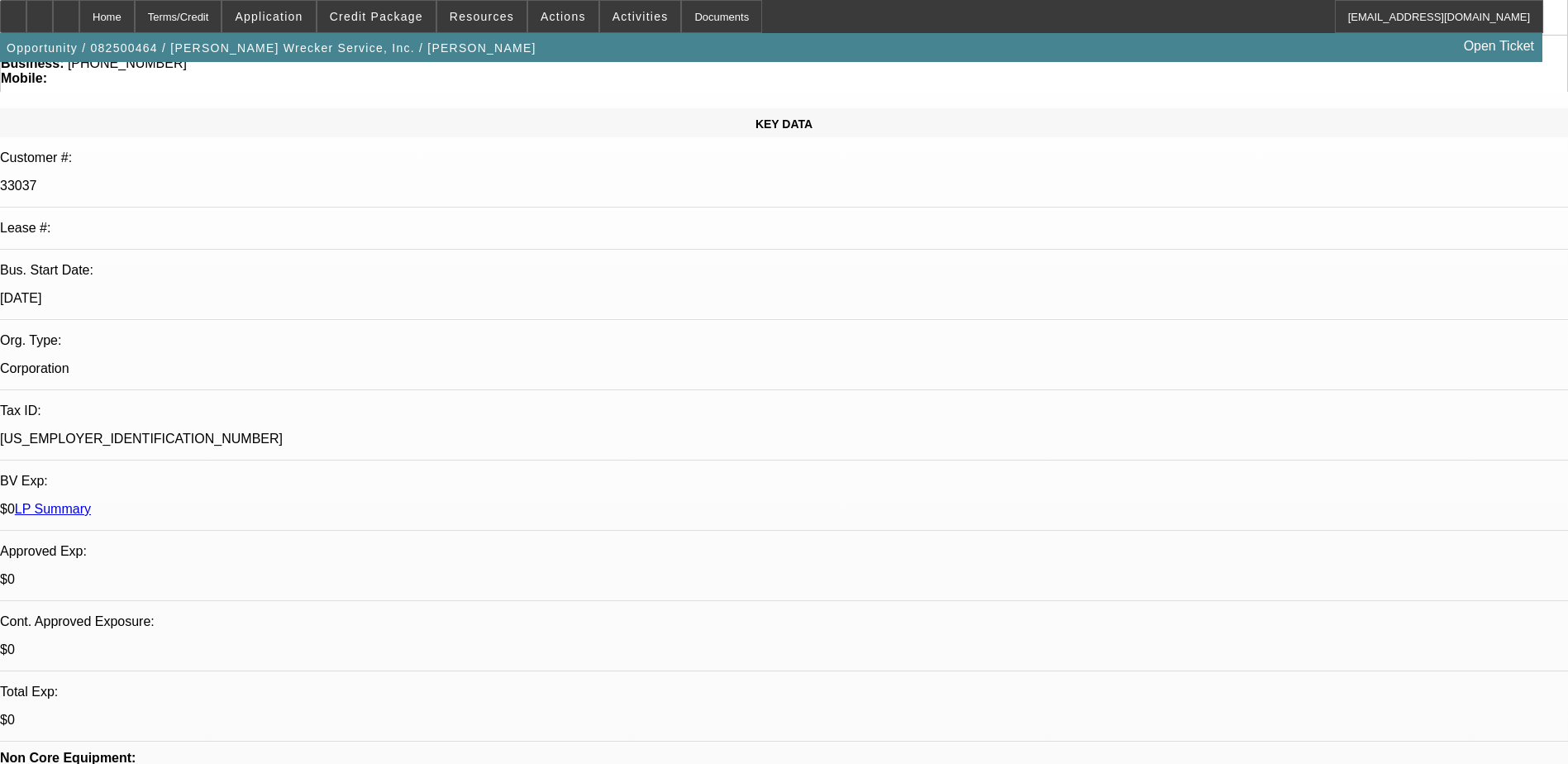
scroll to position [165, 0]
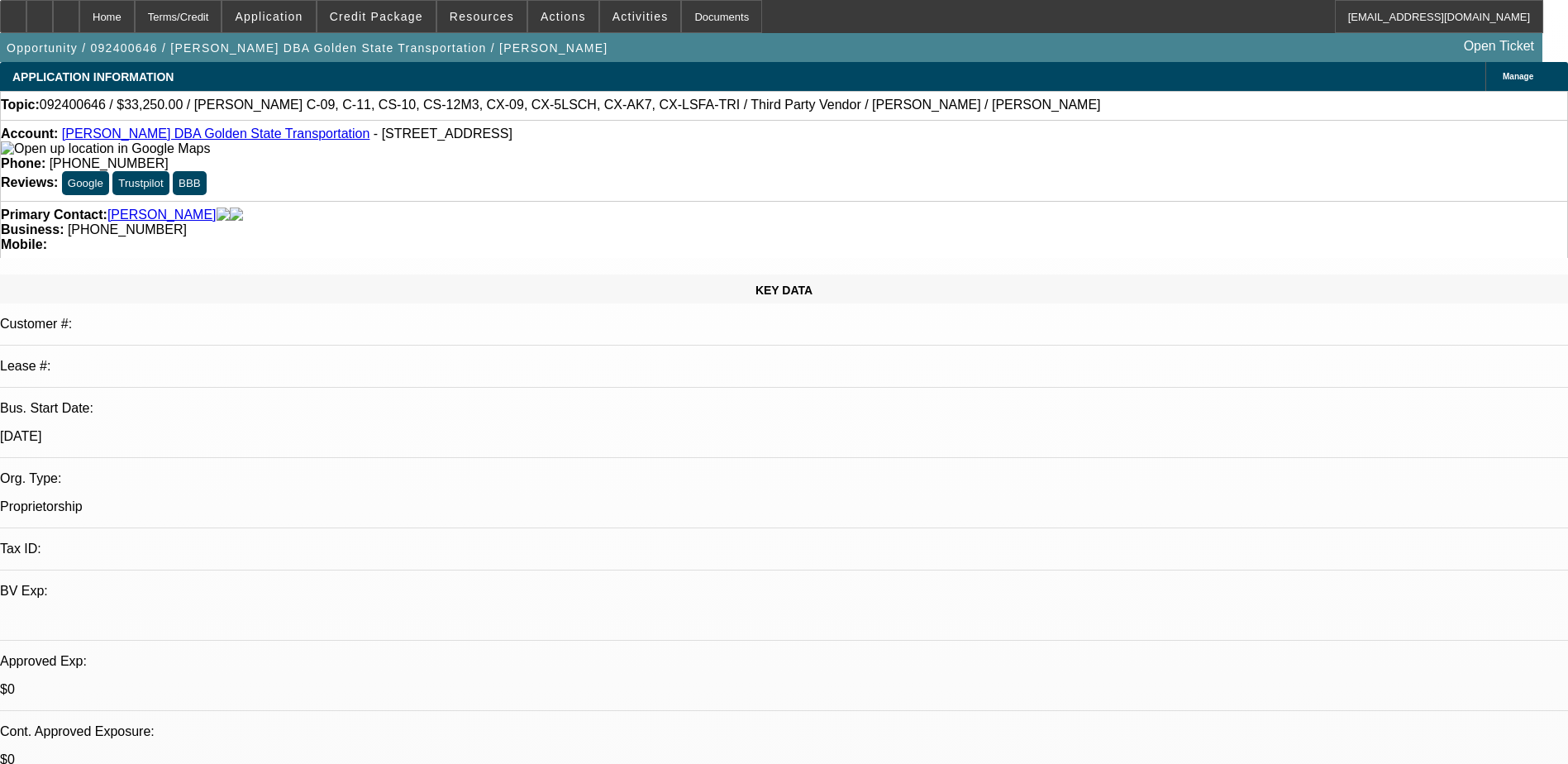
select select "2"
select select "0.1"
select select "2"
select select "0.1"
select select "1"
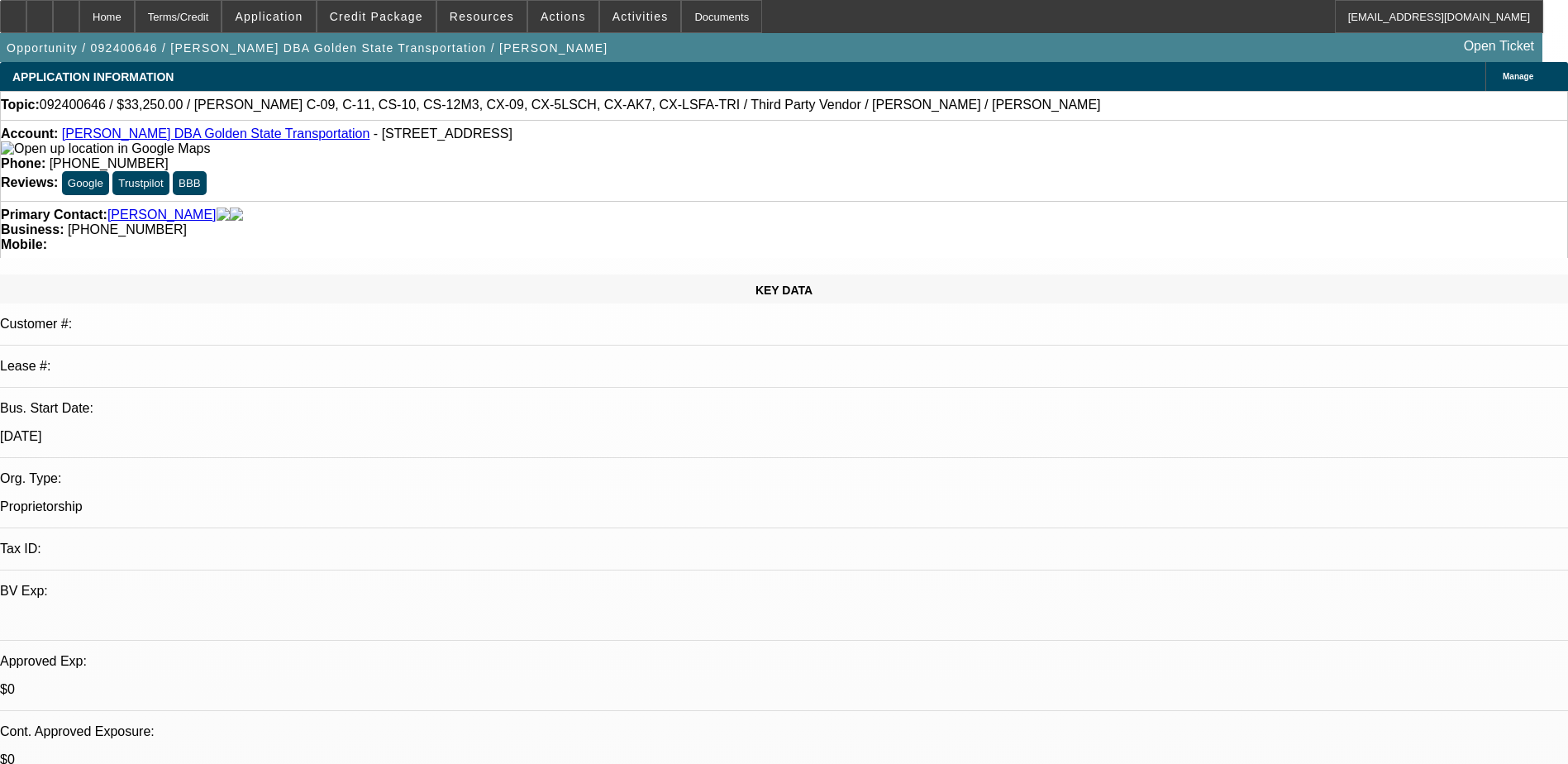
select select "2"
select select "4"
select select "1"
select select "2"
select select "4"
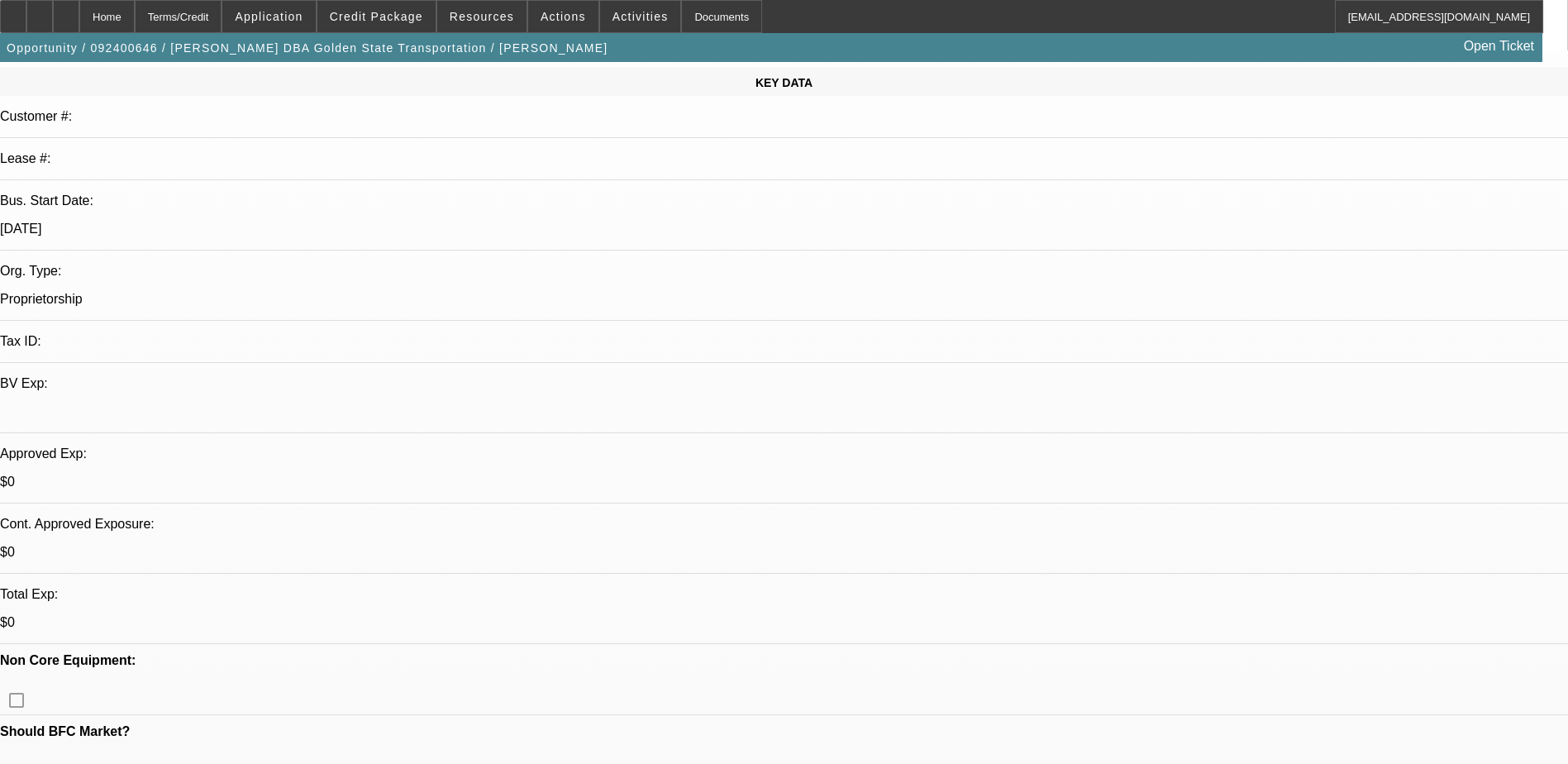
scroll to position [248, 0]
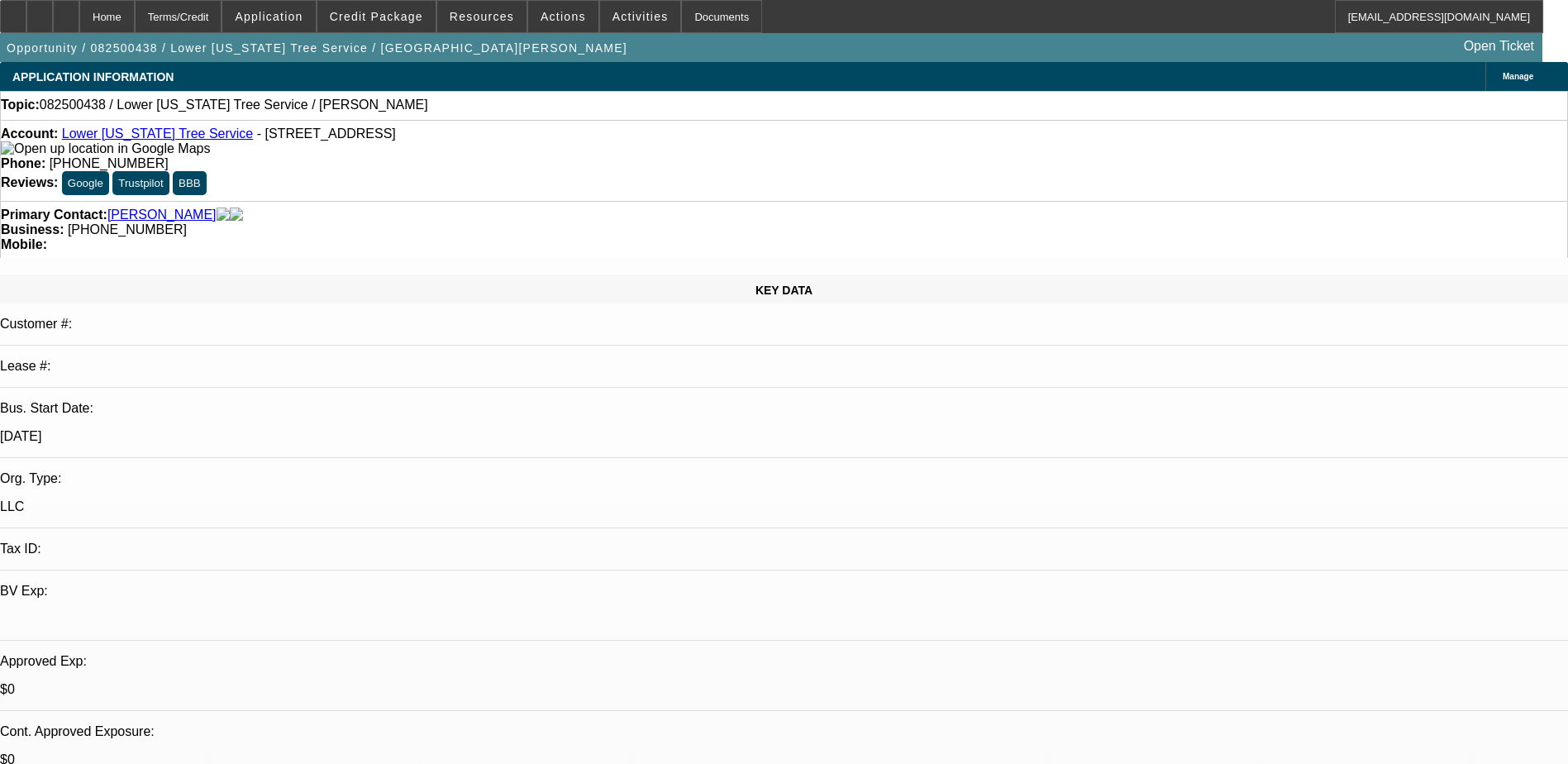
select select "0"
select select "2"
select select "0.1"
select select "4"
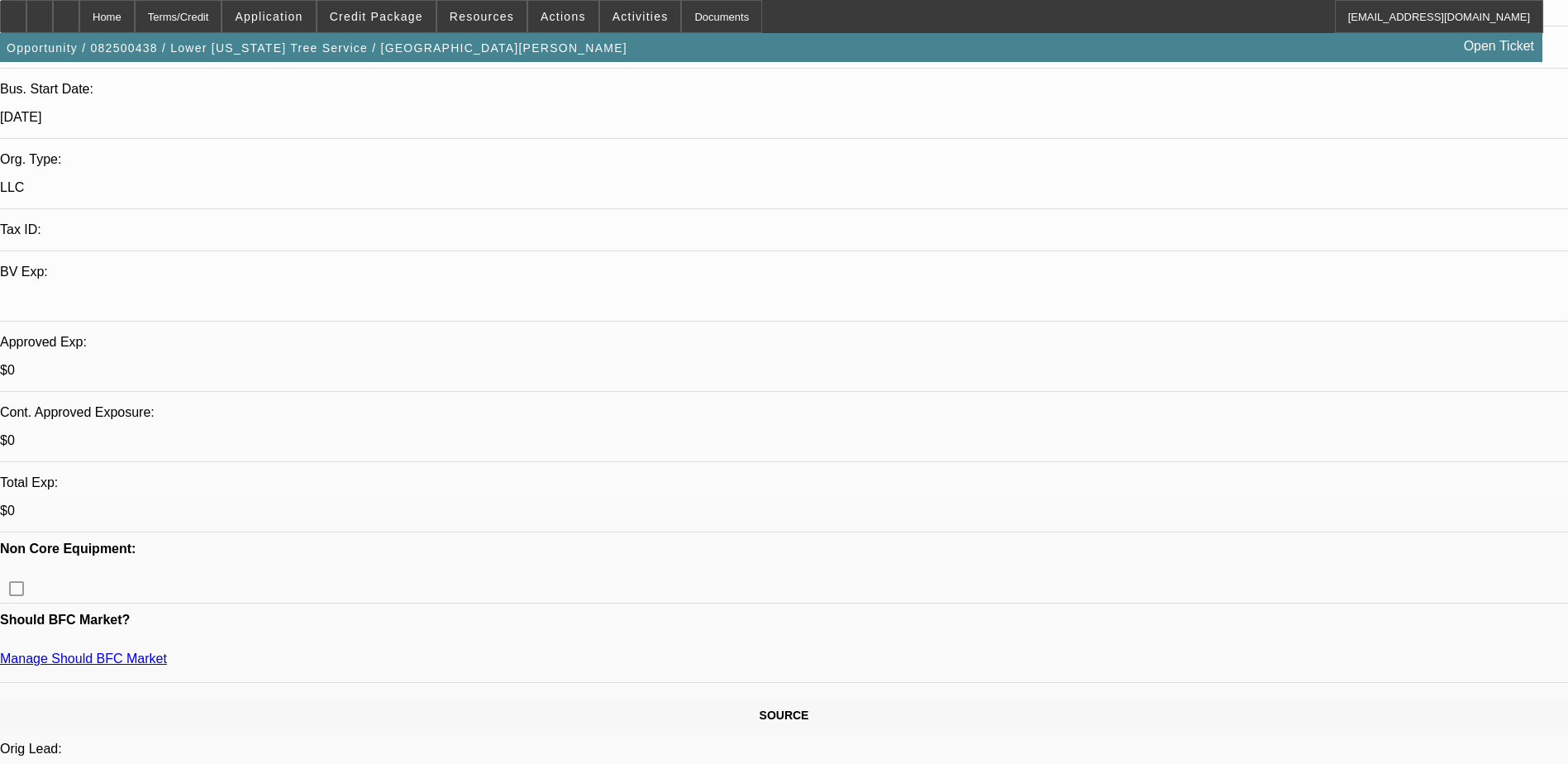
scroll to position [165, 0]
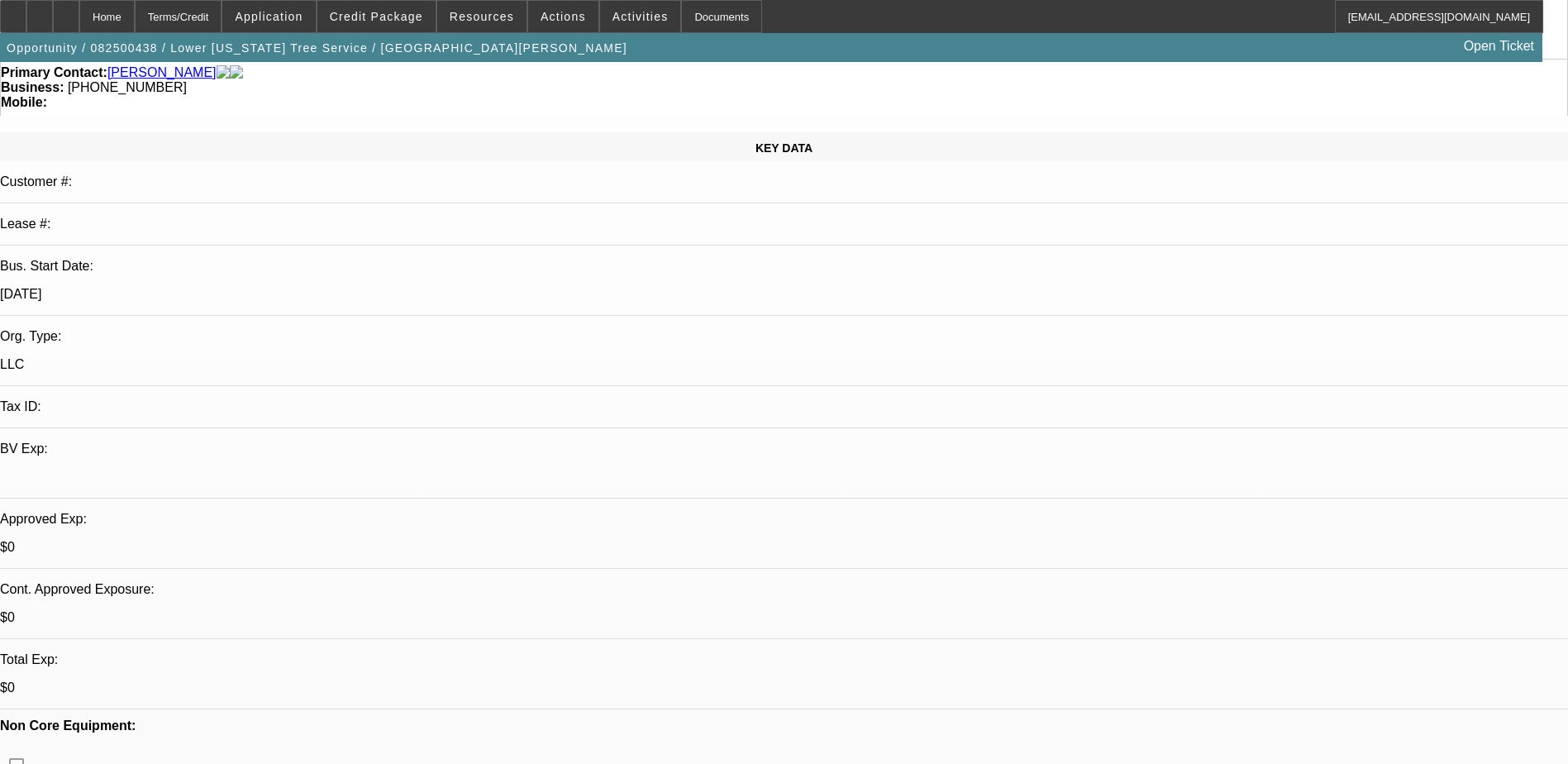
scroll to position [83, 0]
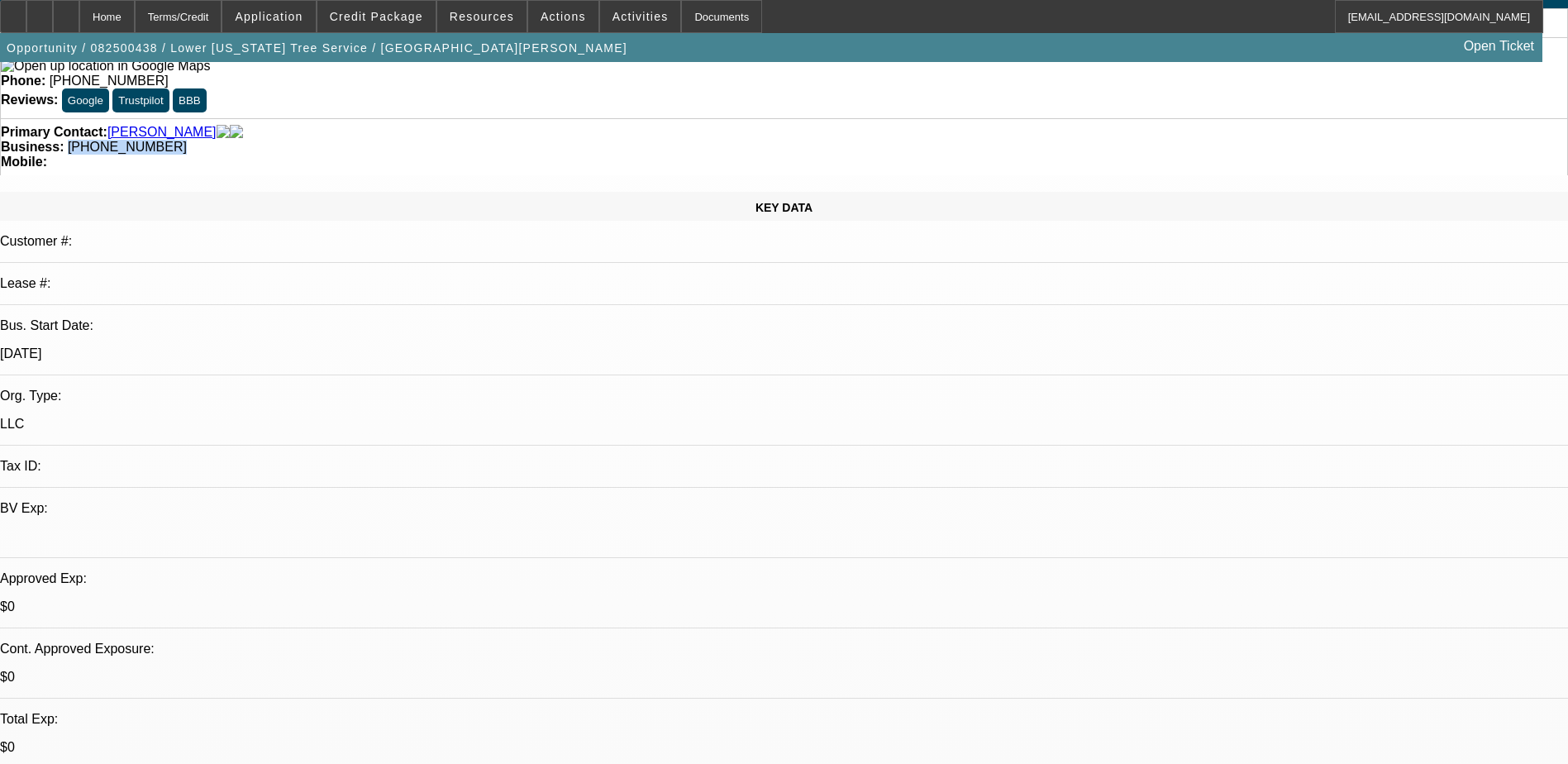
drag, startPoint x: 674, startPoint y: 99, endPoint x: 591, endPoint y: 108, distance: 83.2
click at [591, 118] on div "Primary Contact: Rogers, Amanda Business: (850) 288-2092 Mobile:" at bounding box center [784, 146] width 1568 height 57
copy span "(850) 288-2092"
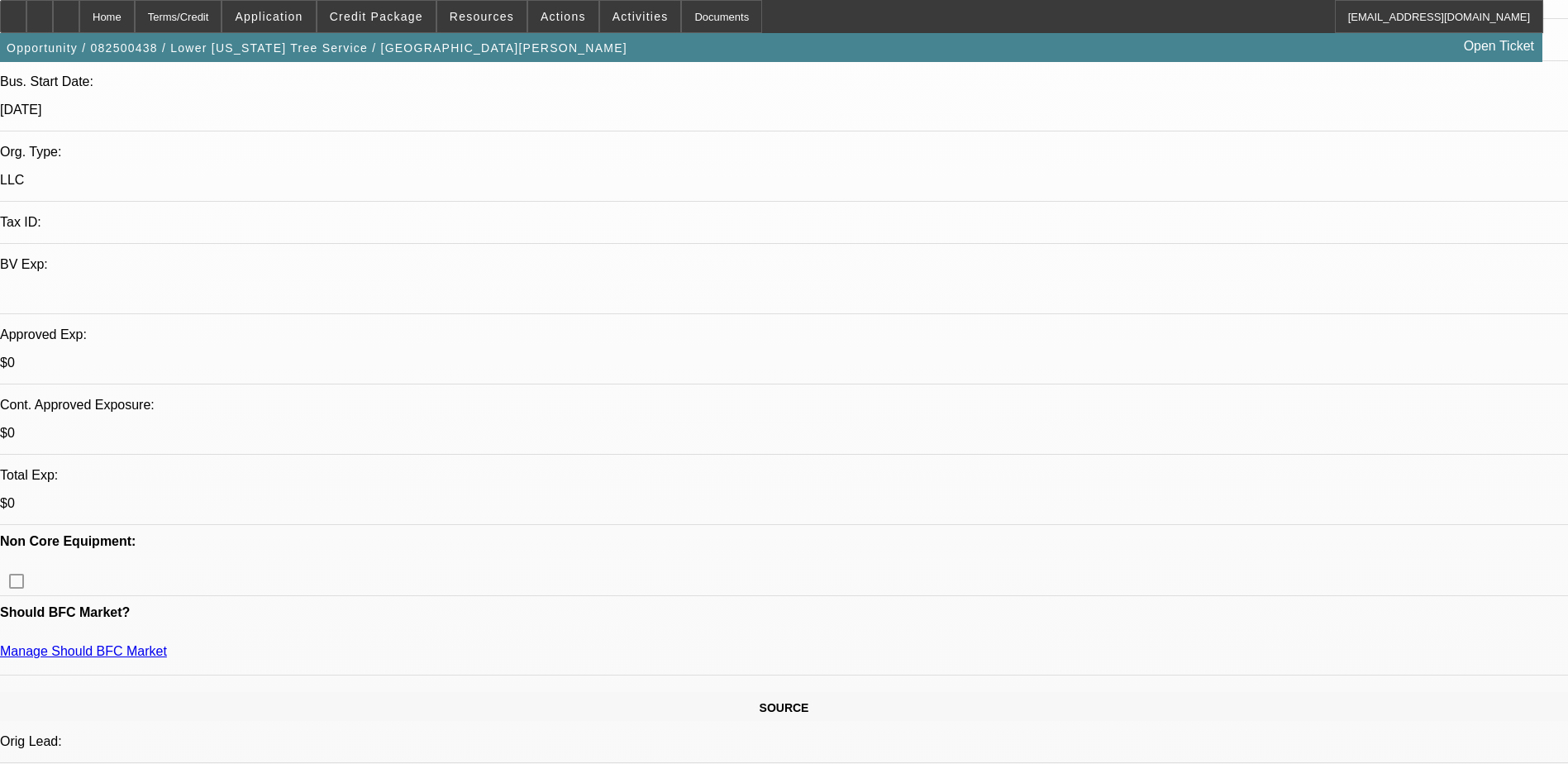
scroll to position [331, 0]
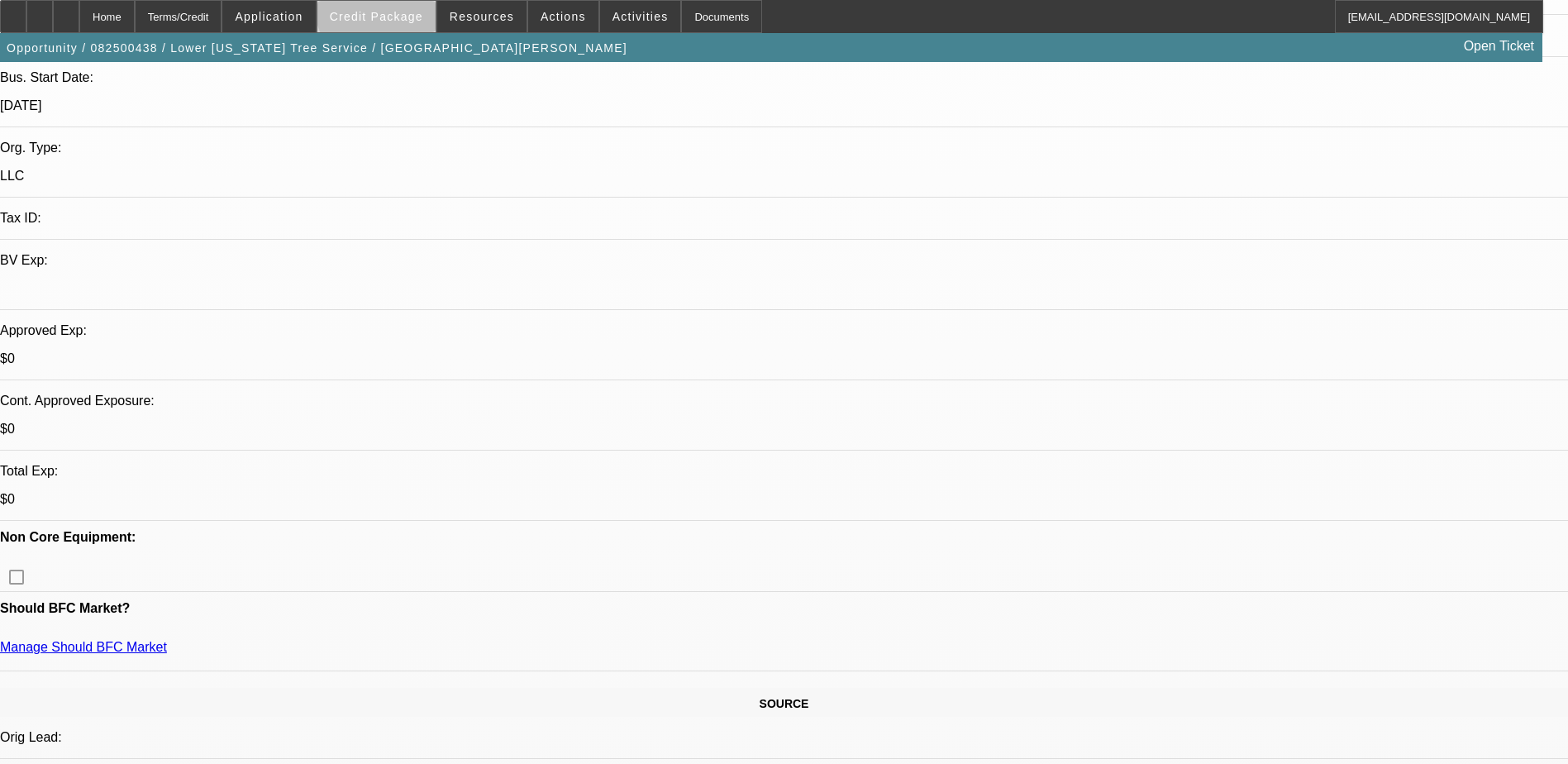
click at [414, 7] on span at bounding box center [376, 17] width 118 height 40
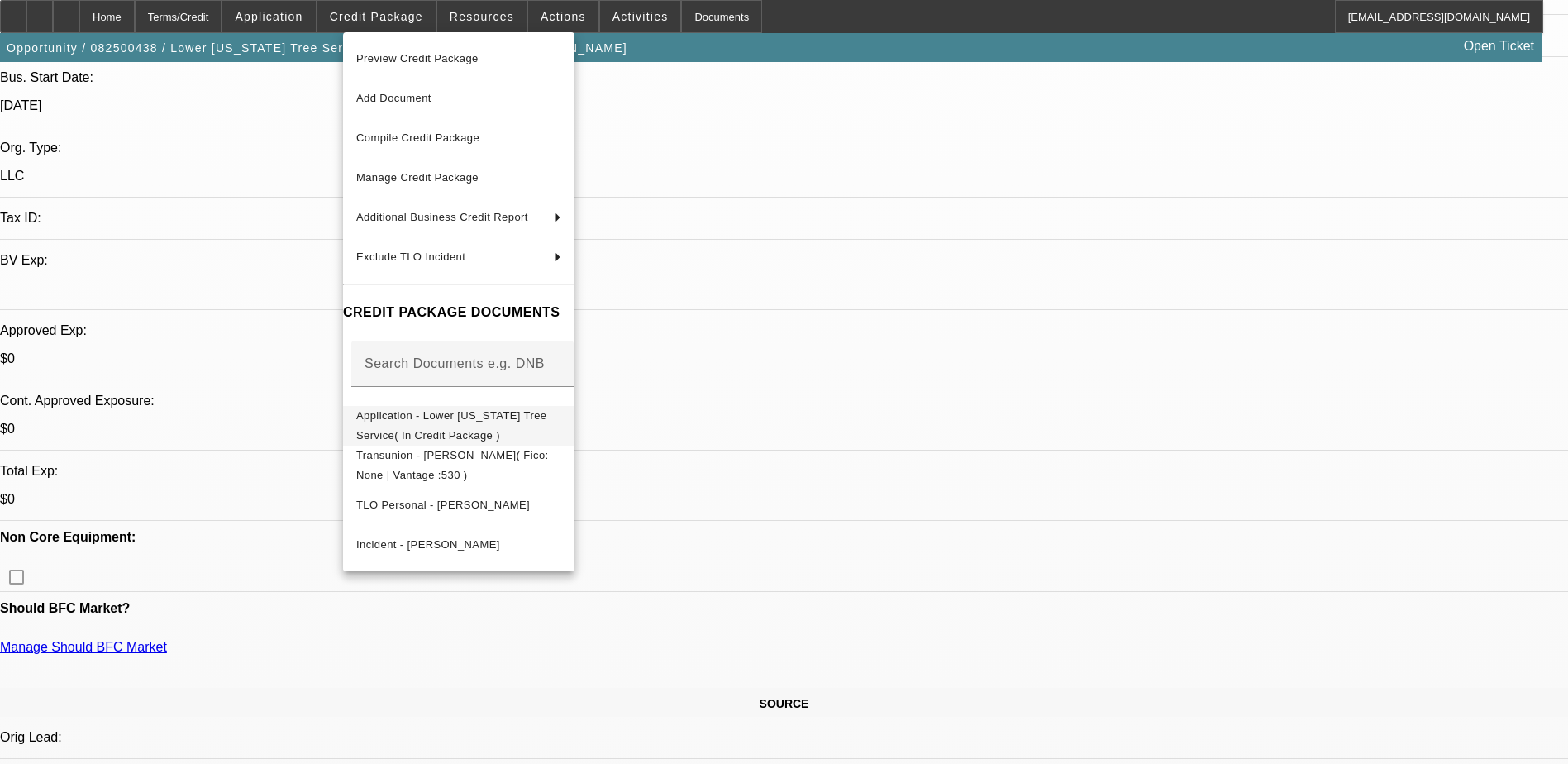
click at [427, 424] on span "Application - Lower Alabama Tree Service( In Credit Package )" at bounding box center [451, 425] width 191 height 32
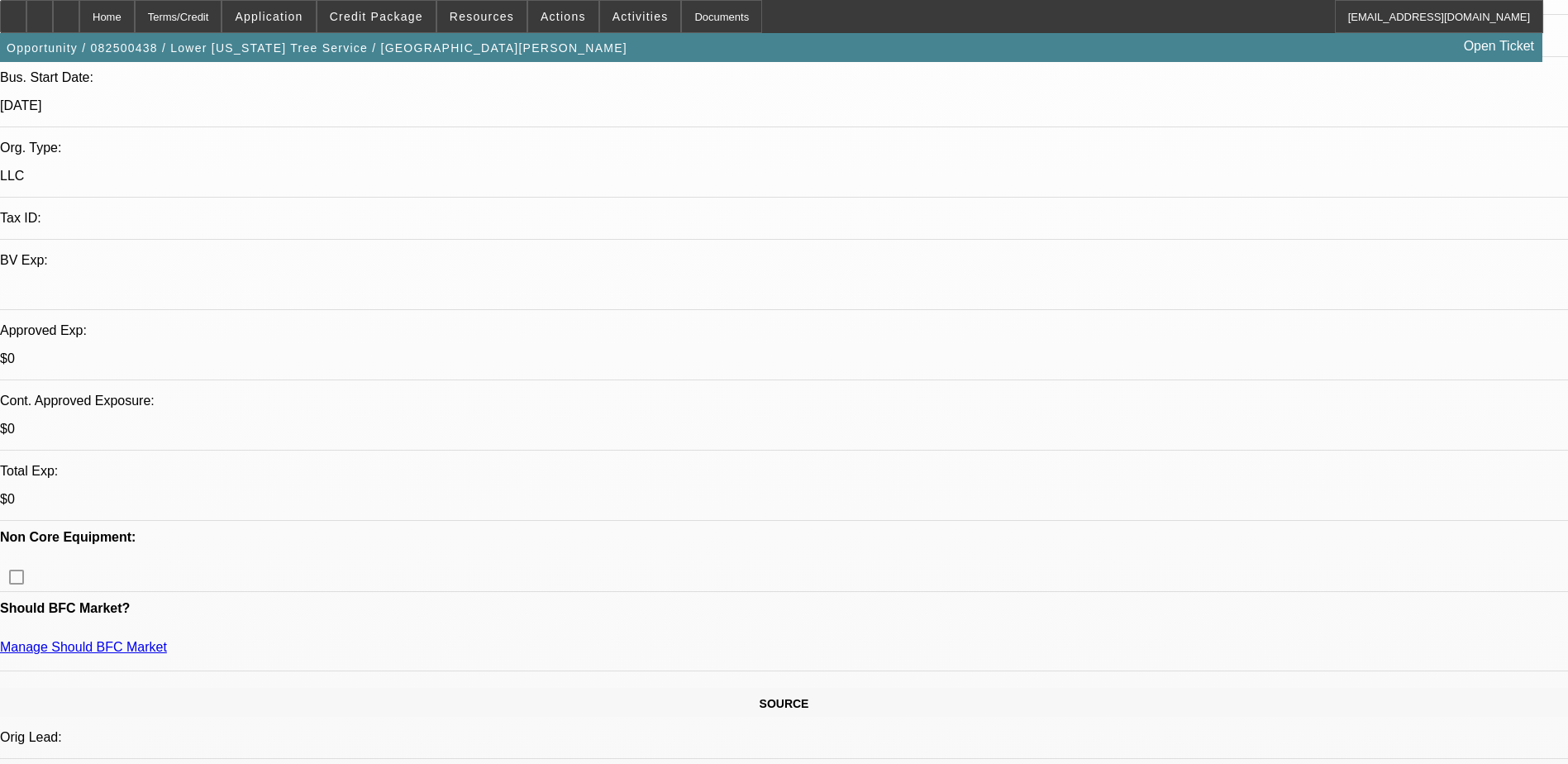
radio input "true"
type textarea "LVM and se"
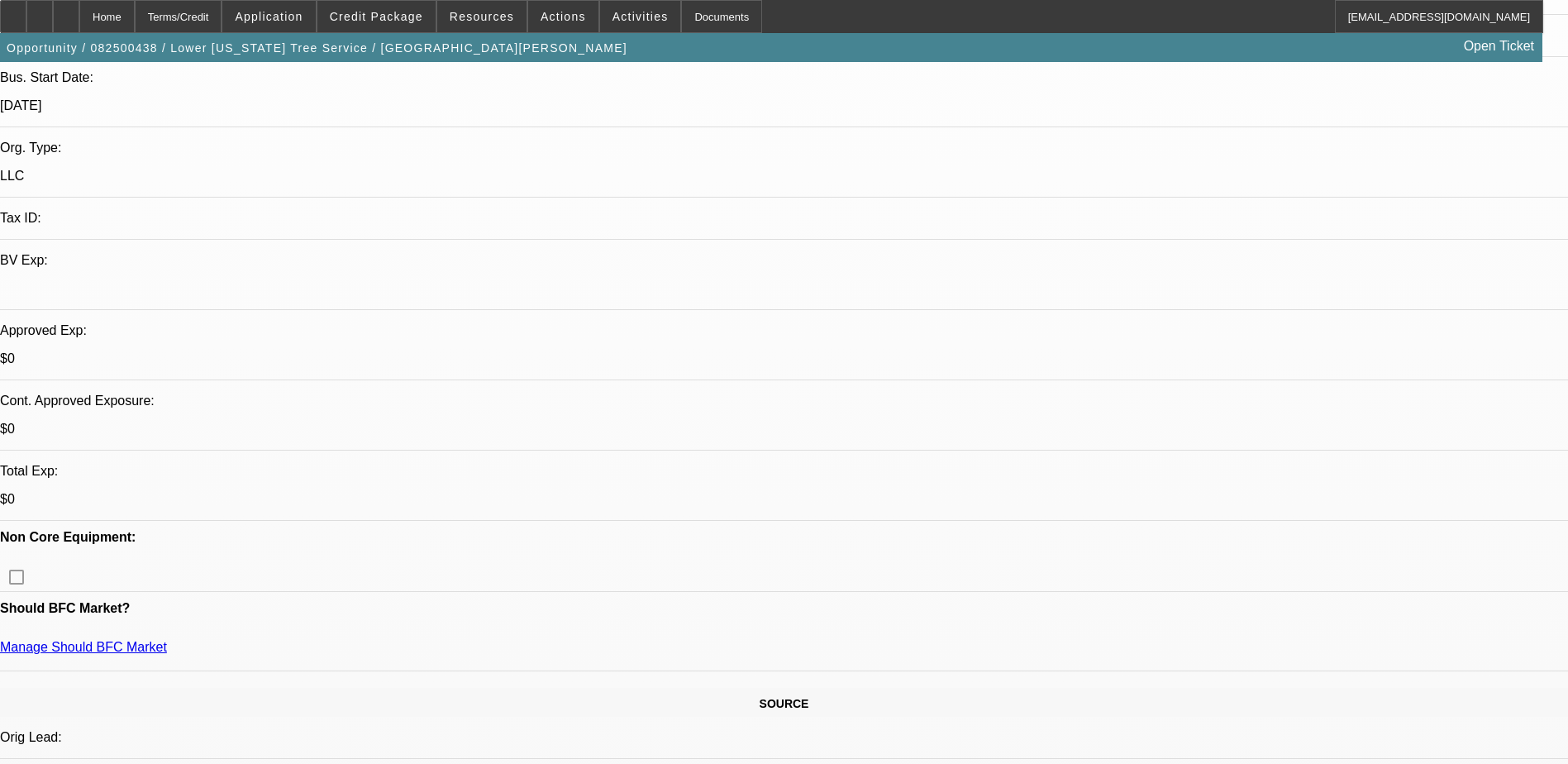
radio input "true"
click at [858, 20] on div "Home Terms/Credit Application Credit Package Resources Actions Activities Docum…" at bounding box center [771, 16] width 1543 height 33
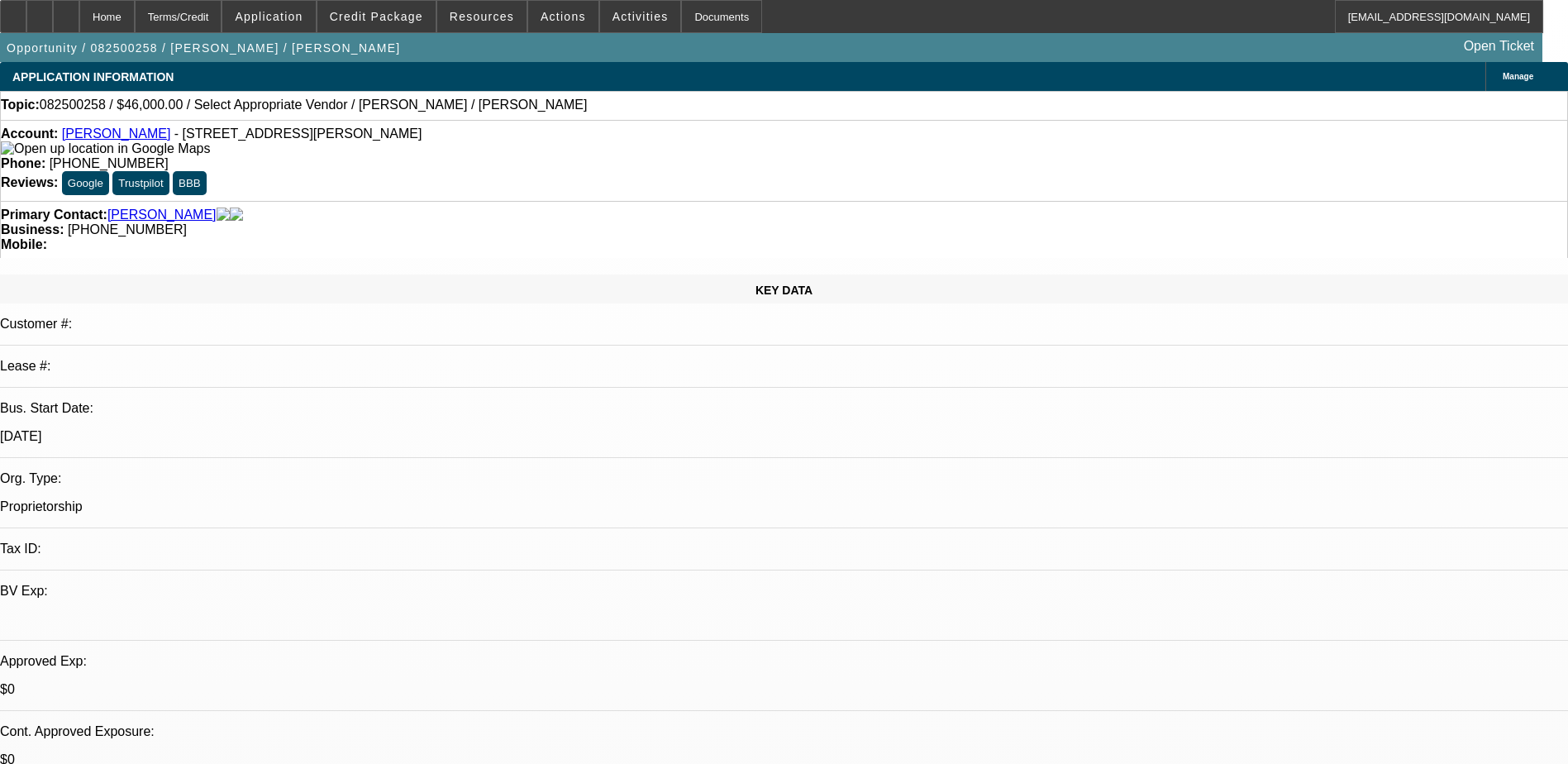
select select "0"
select select "2"
select select "0.1"
select select "1"
select select "2"
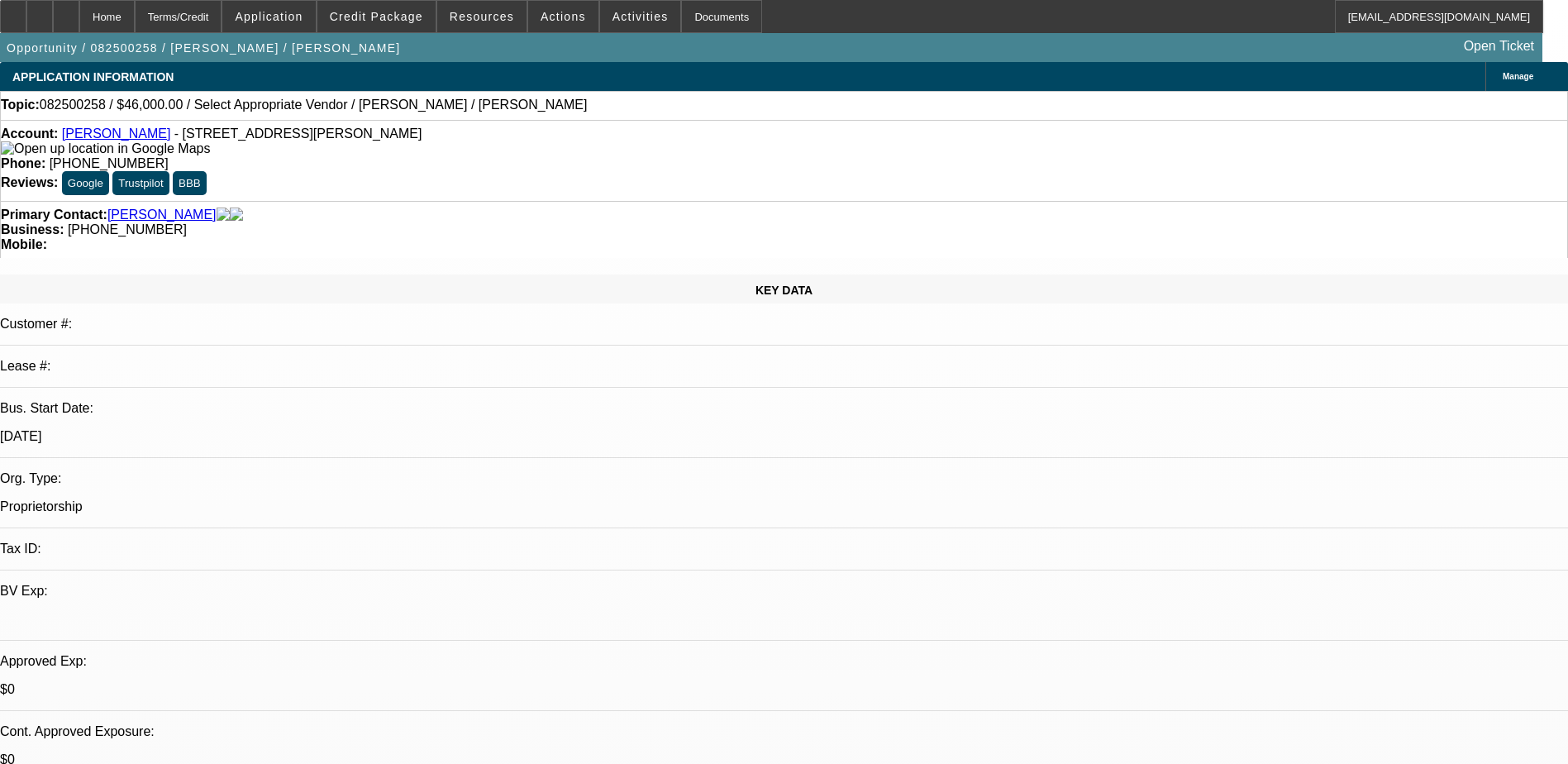
select select "4"
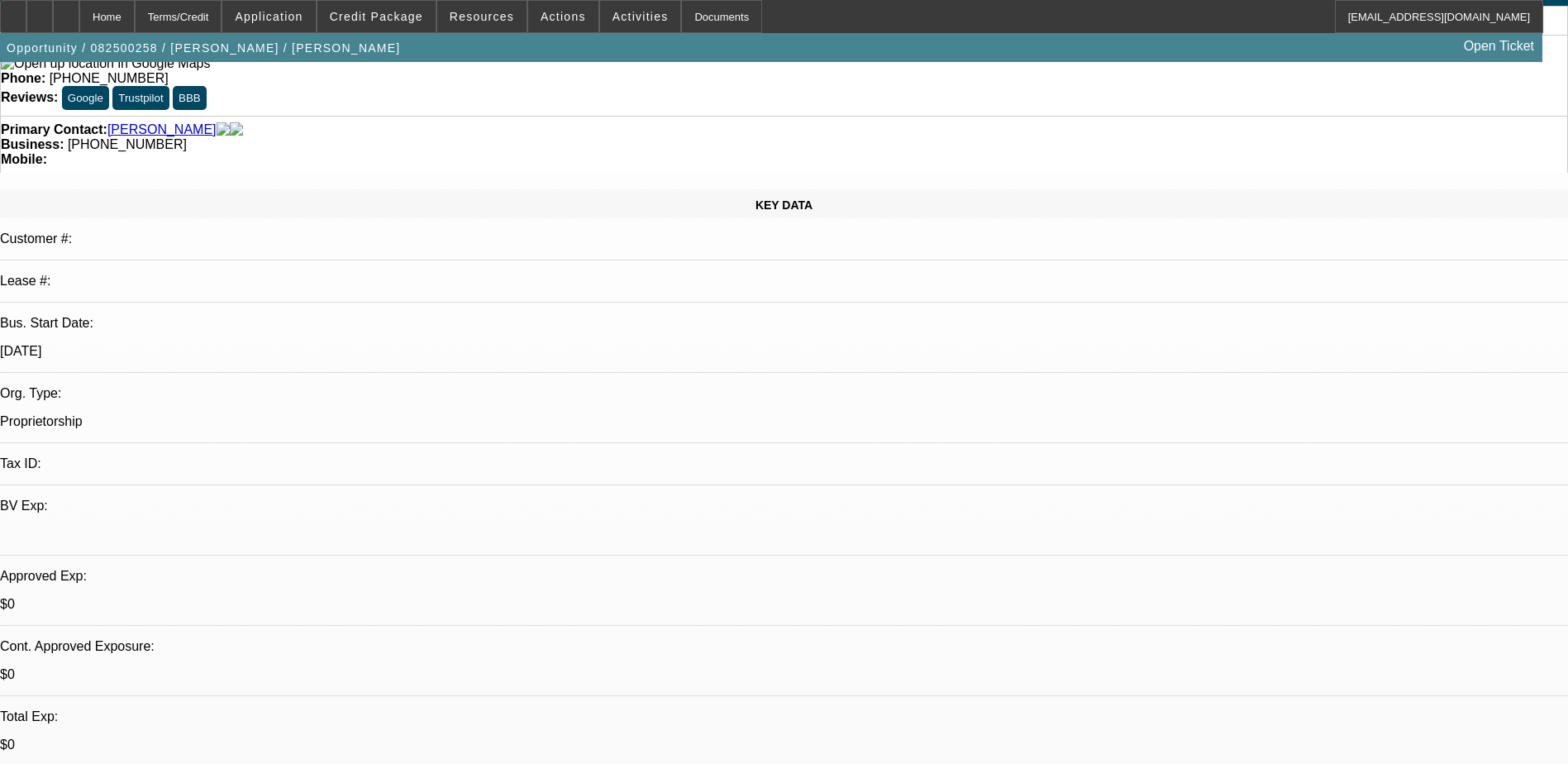
scroll to position [248, 0]
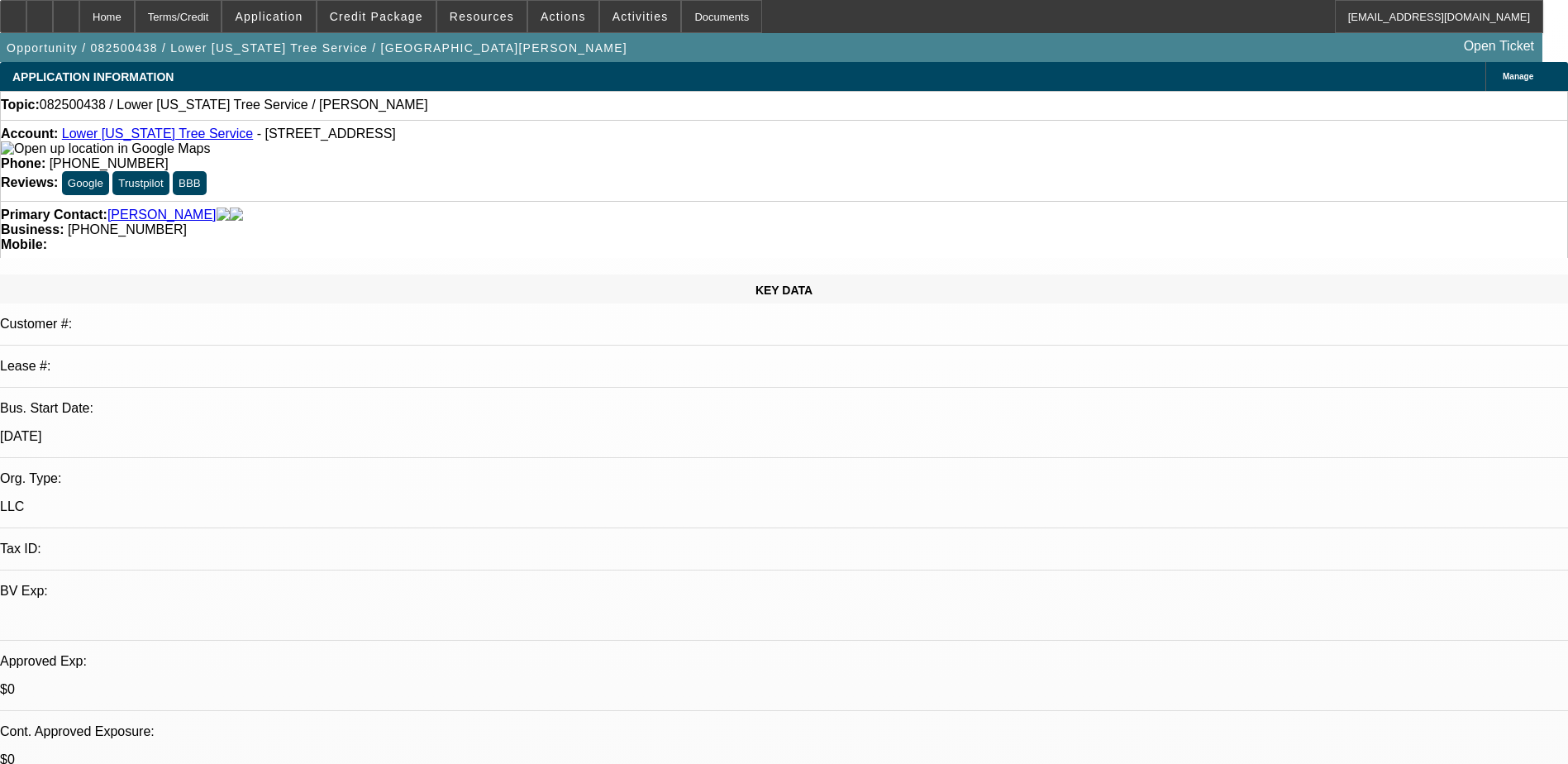
select select "0"
select select "2"
select select "0.1"
select select "4"
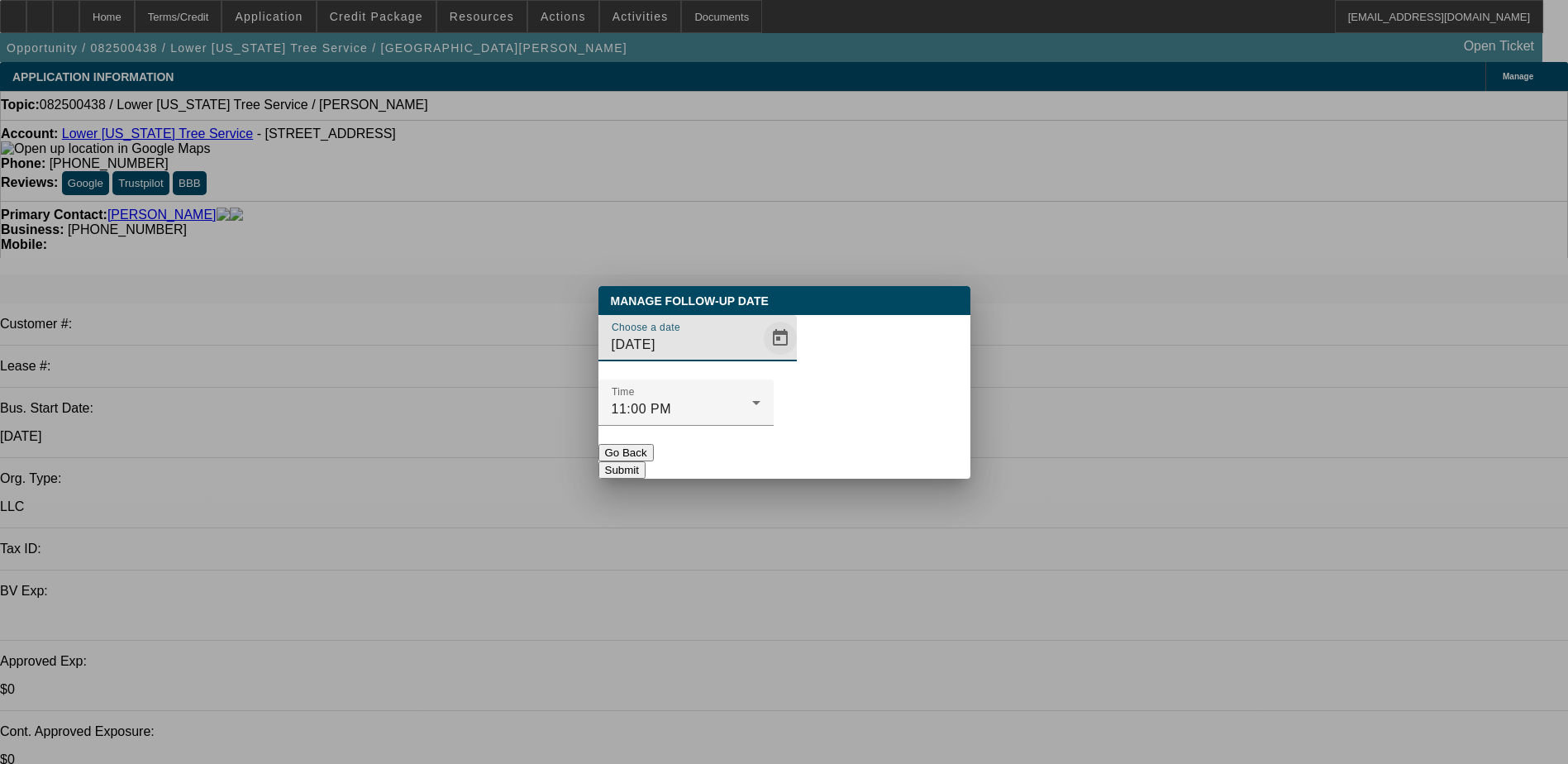
click at [760, 358] on span "Open calendar" at bounding box center [780, 338] width 40 height 40
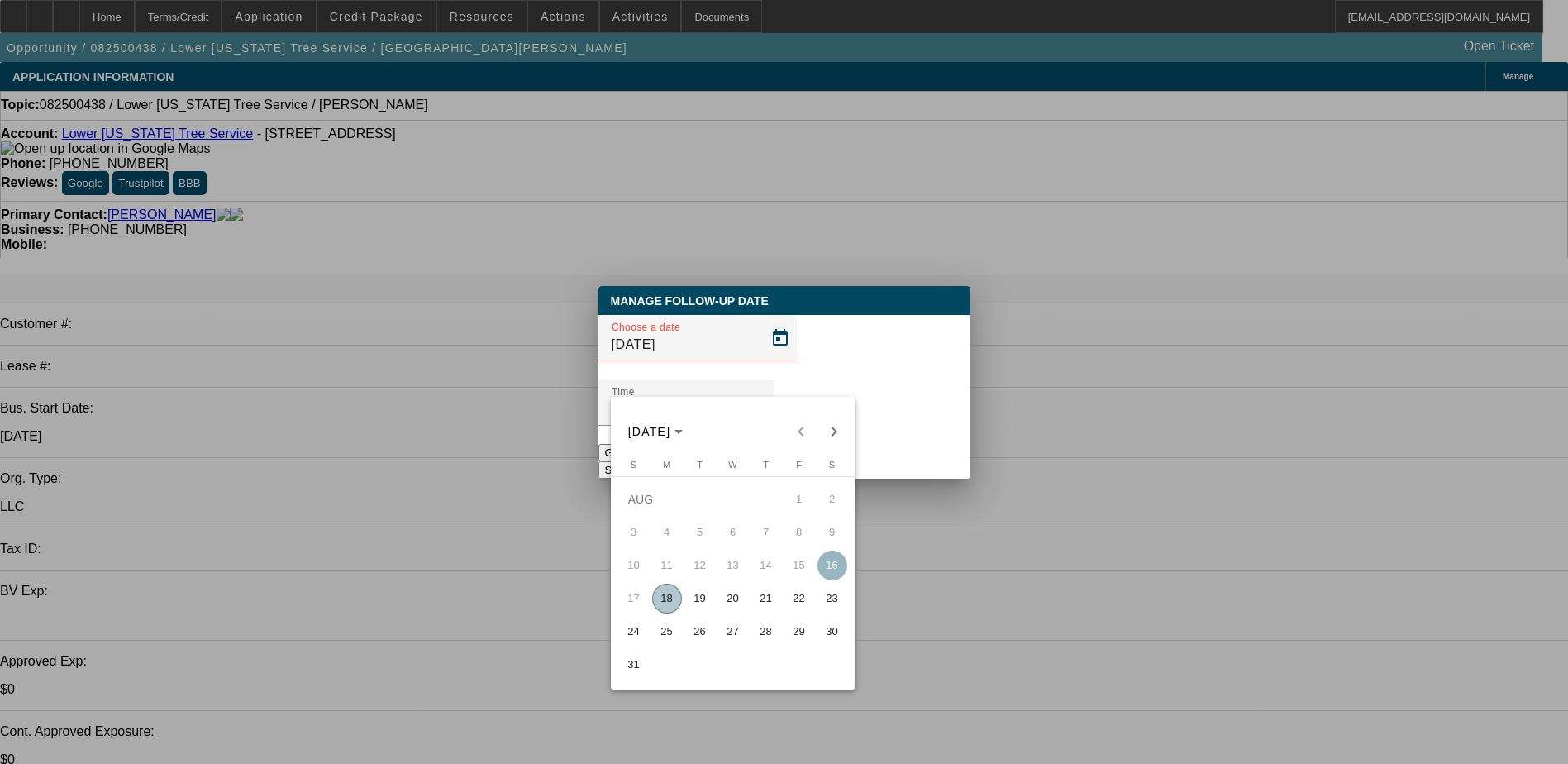
click at [673, 627] on span "25" at bounding box center [667, 632] width 30 height 30
type input "[DATE]"
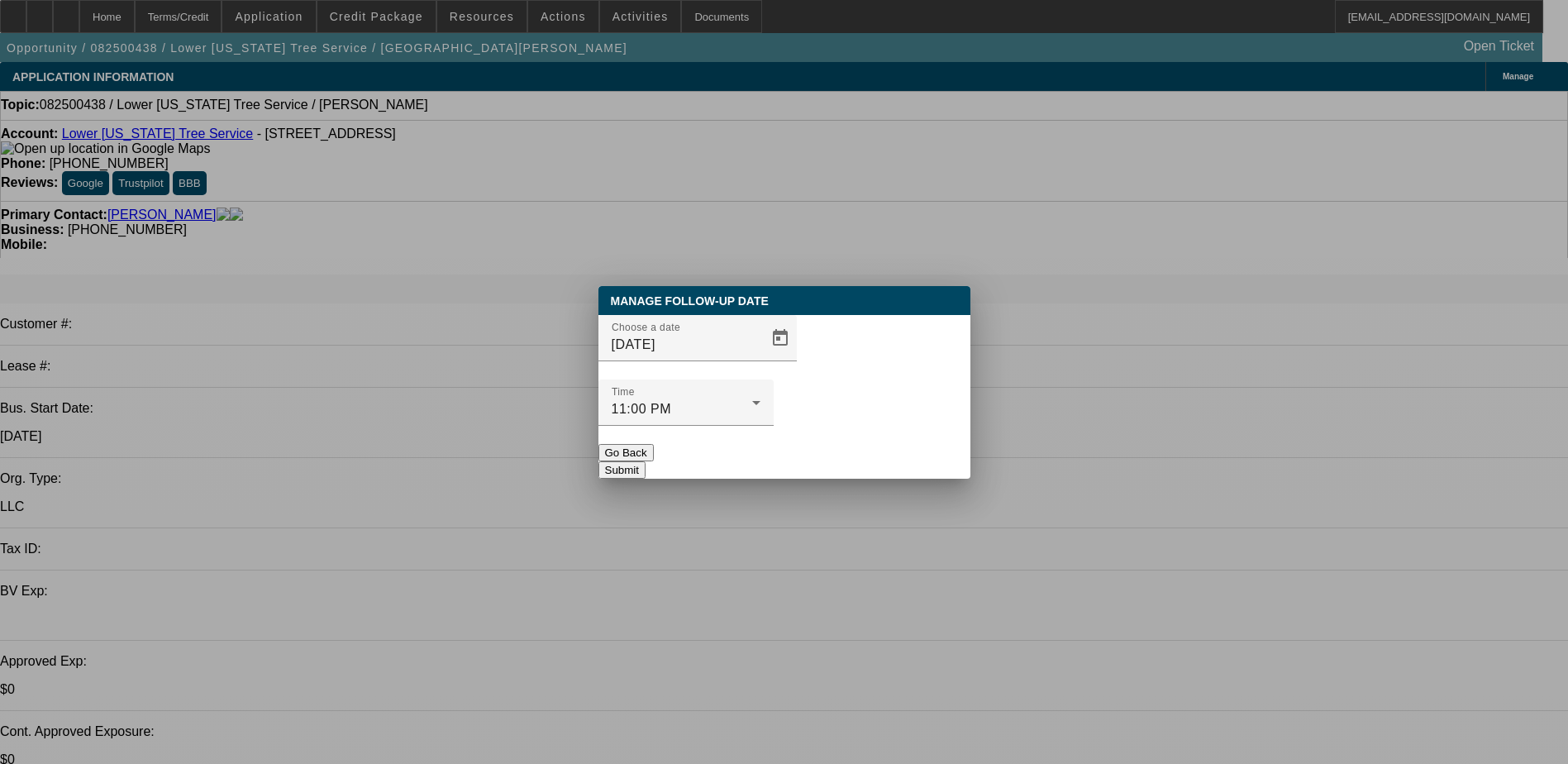
click at [646, 461] on button "Submit" at bounding box center [621, 469] width 47 height 17
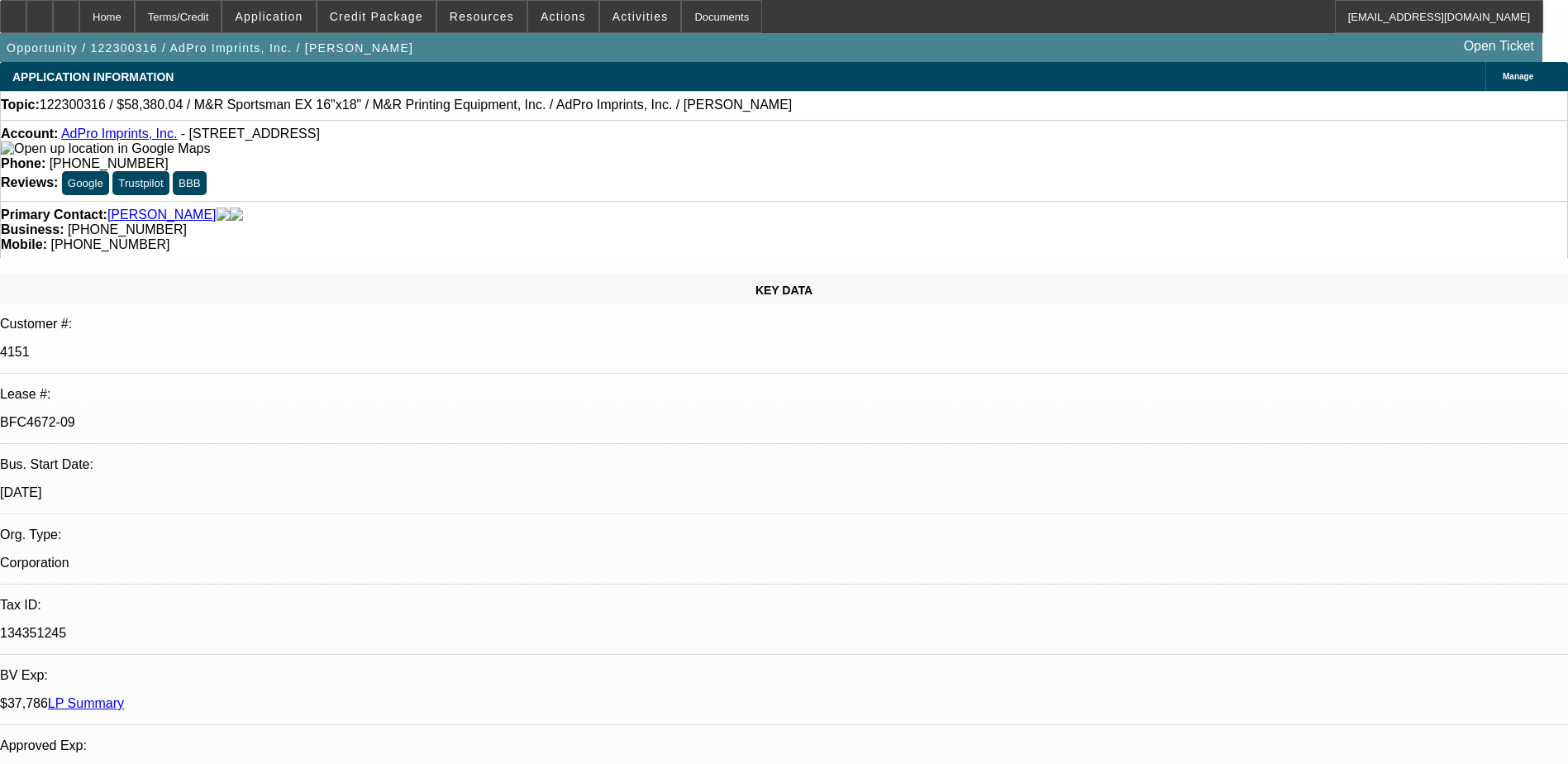
select select "0"
select select "6"
select select "0"
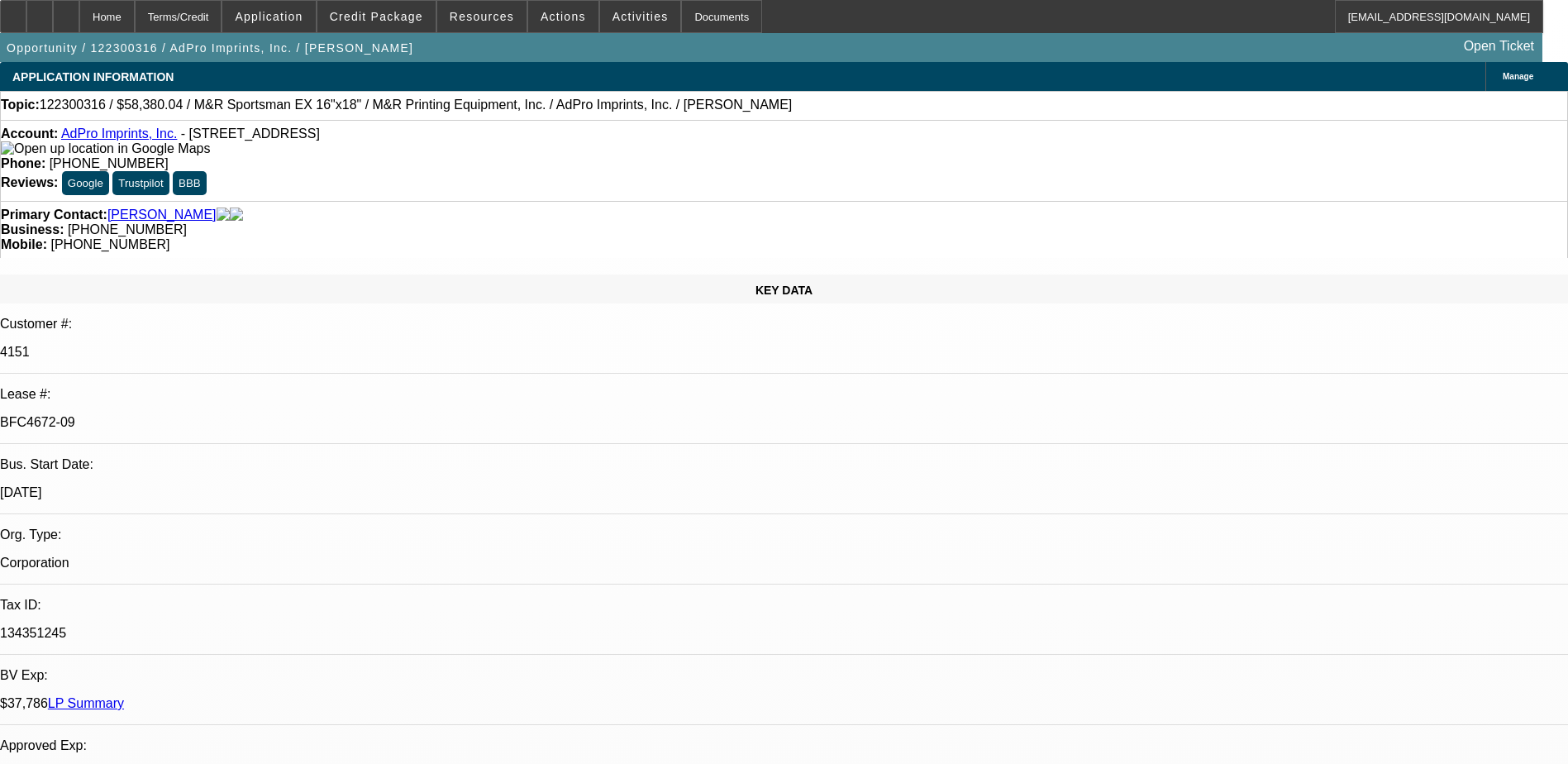
select select "0"
select select "6"
select select "0"
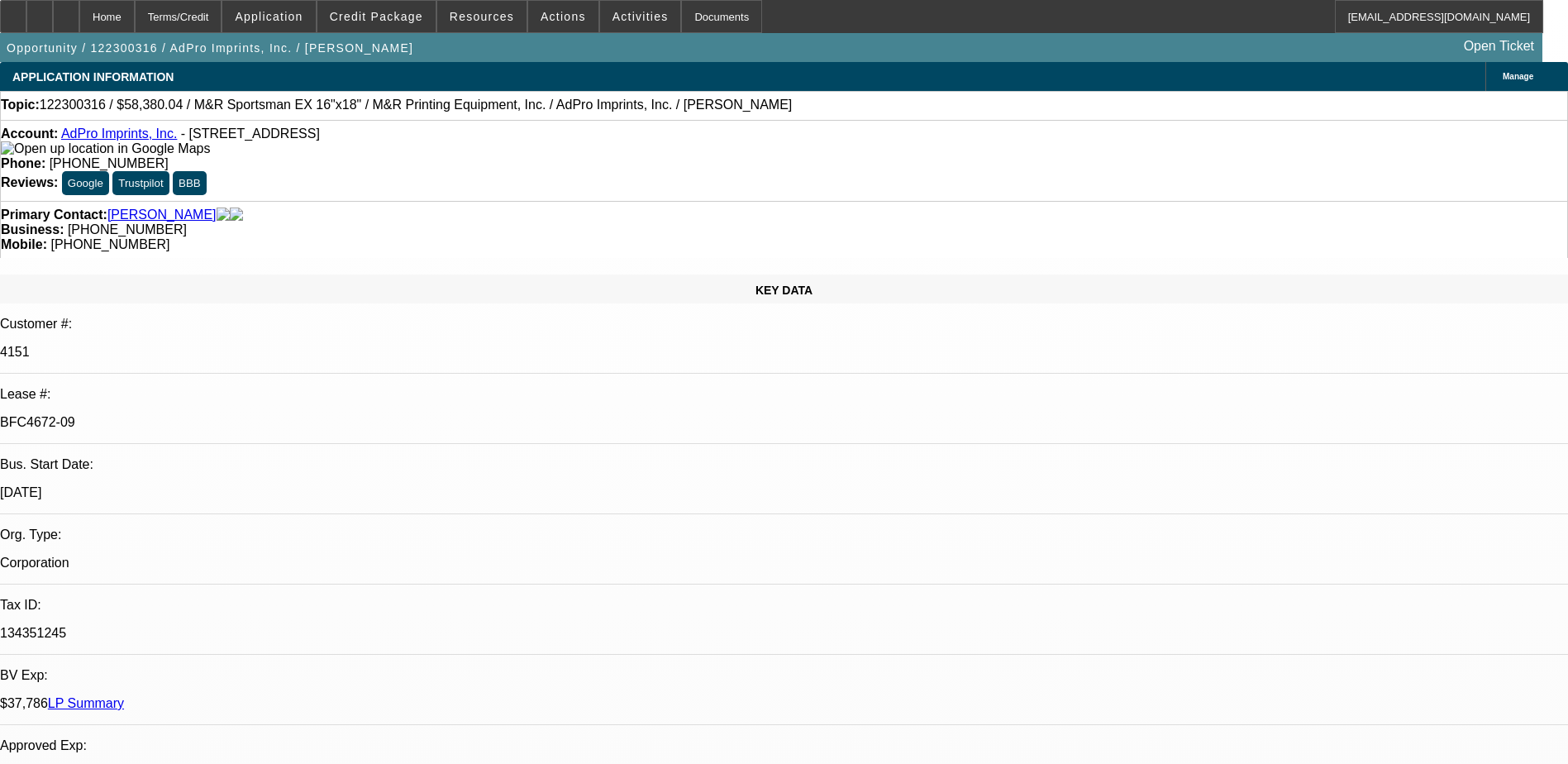
select select "0"
select select "6"
select select "0"
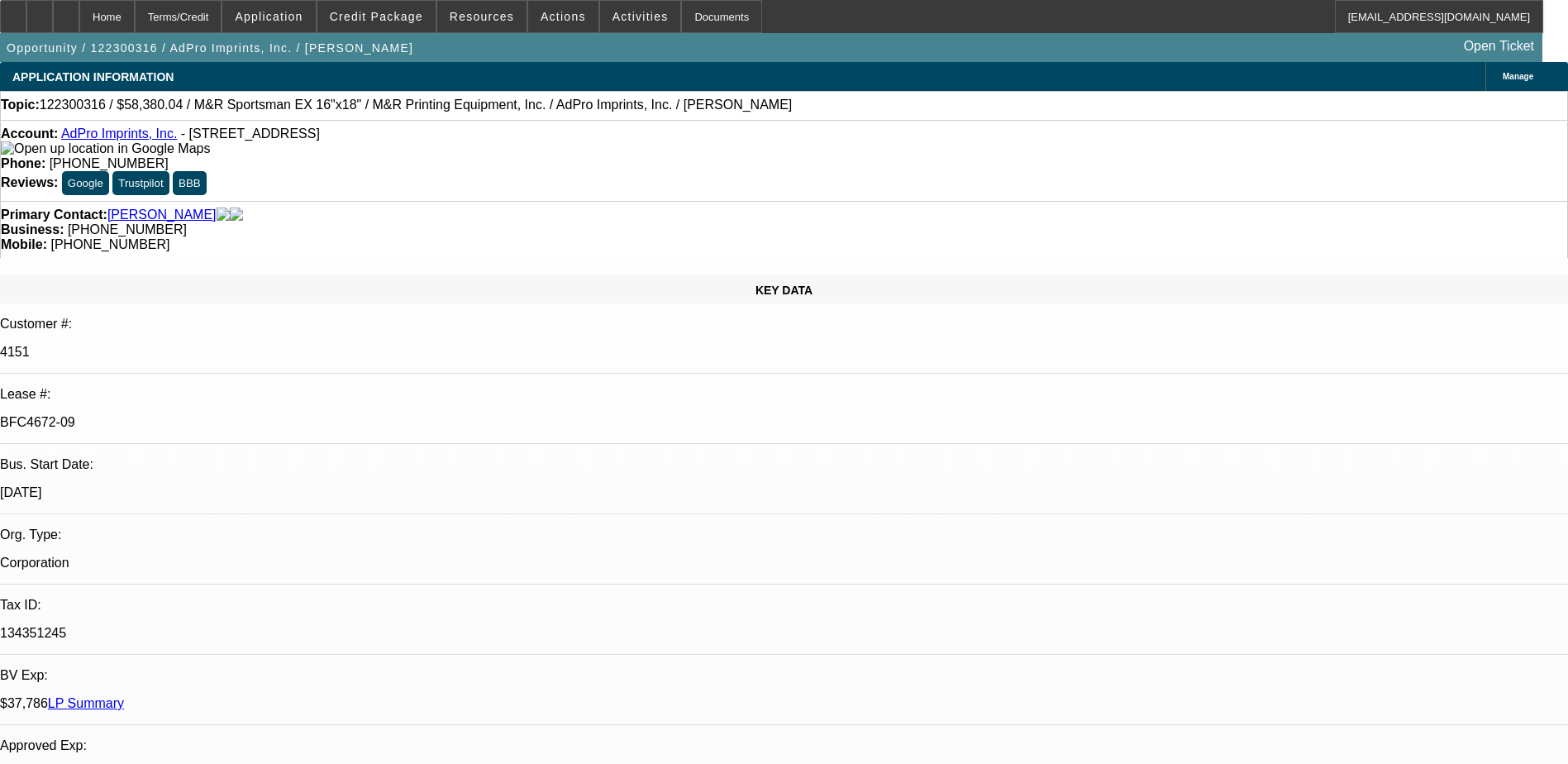
select select "6"
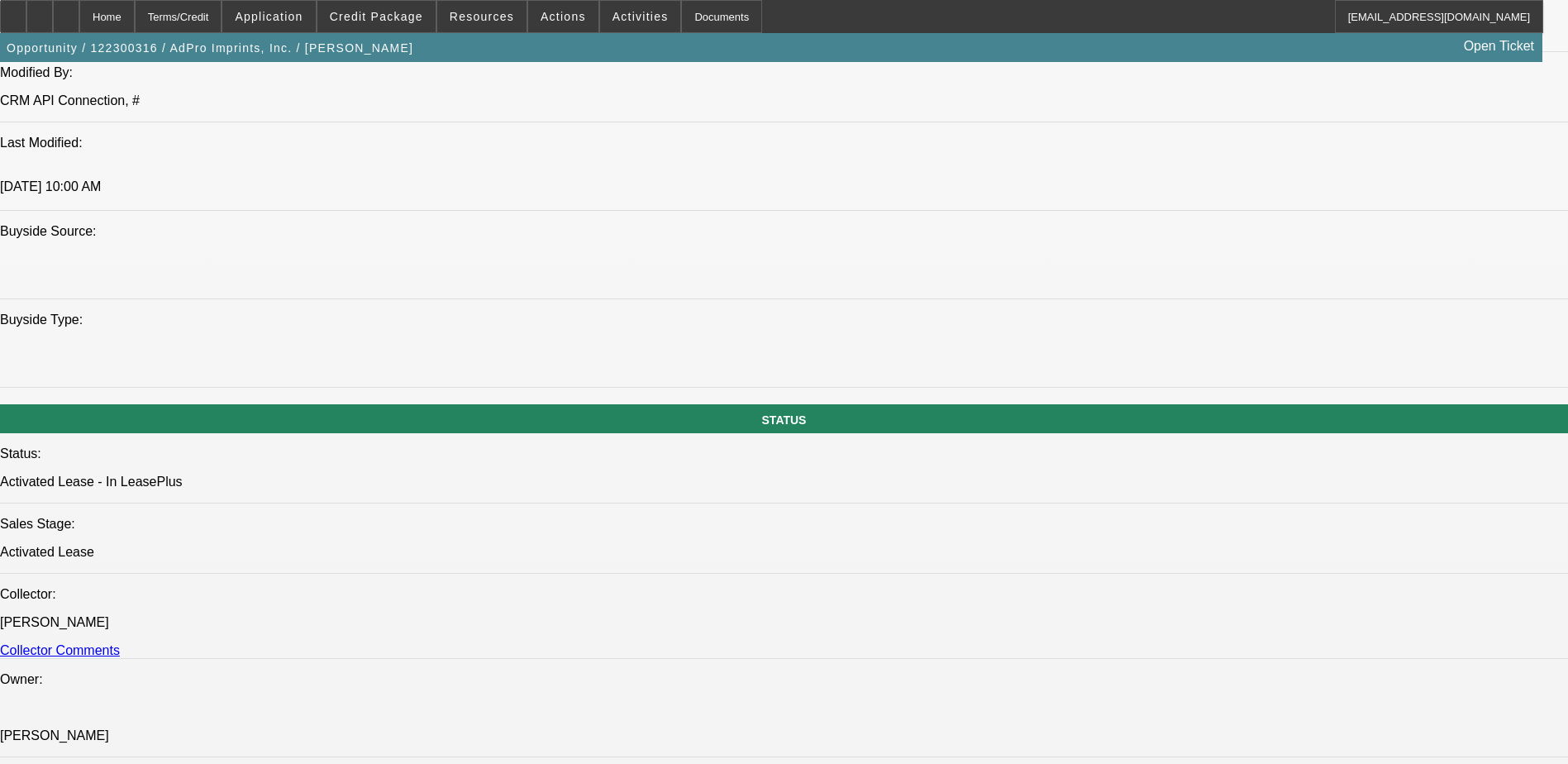
scroll to position [1240, 0]
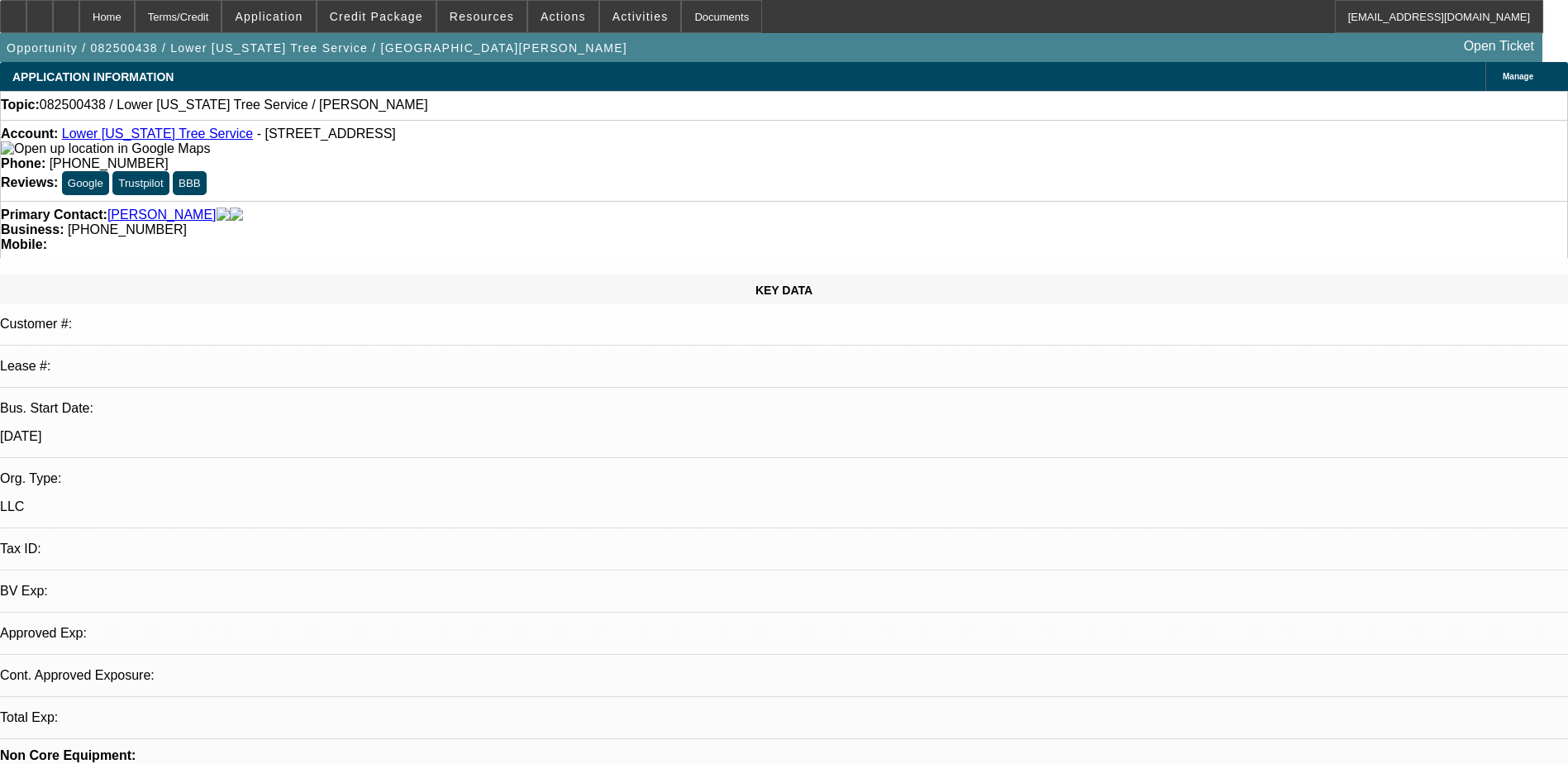
select select "0"
select select "2"
select select "0.1"
select select "1"
select select "2"
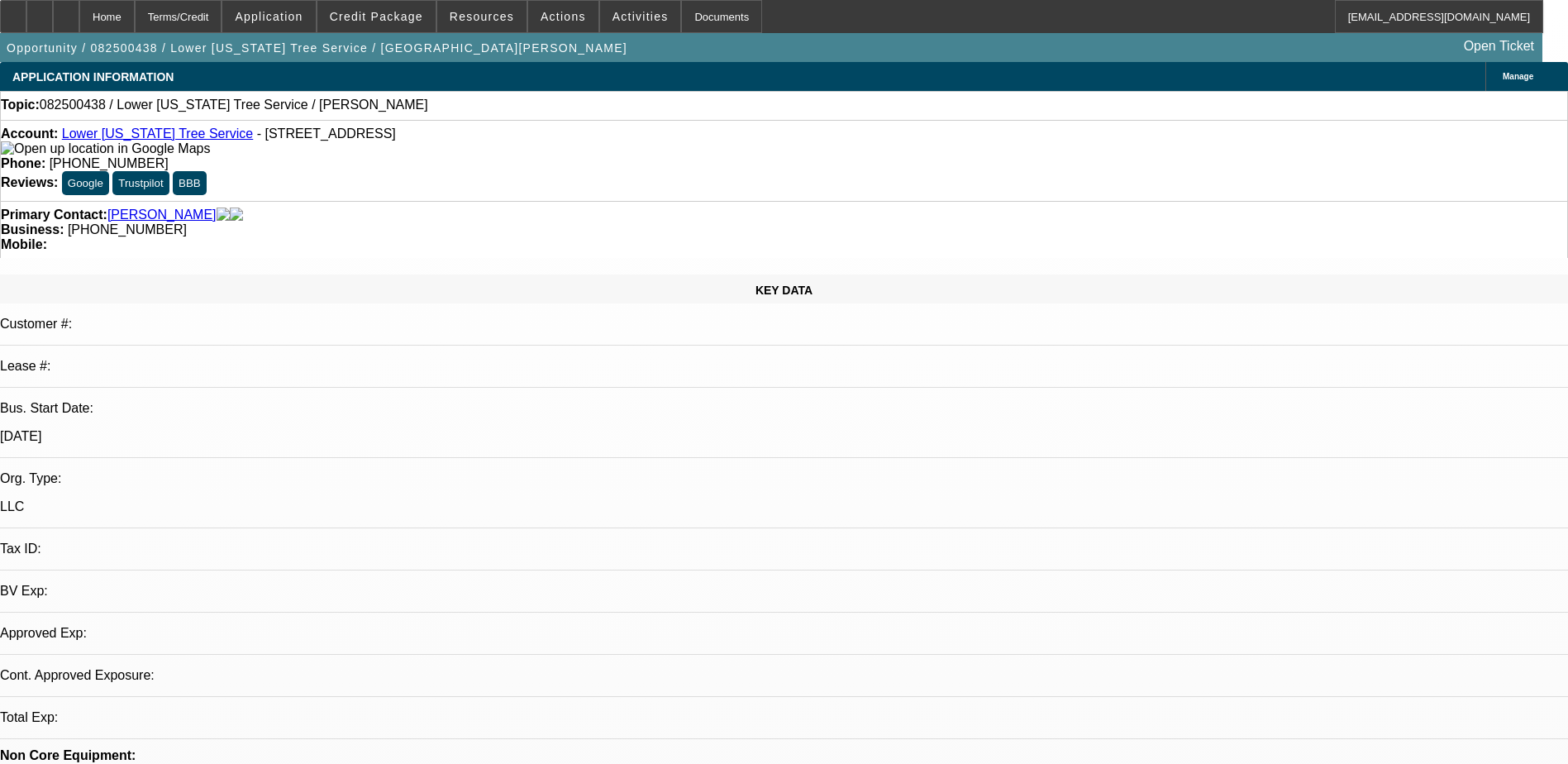
select select "4"
